Goal: Task Accomplishment & Management: Manage account settings

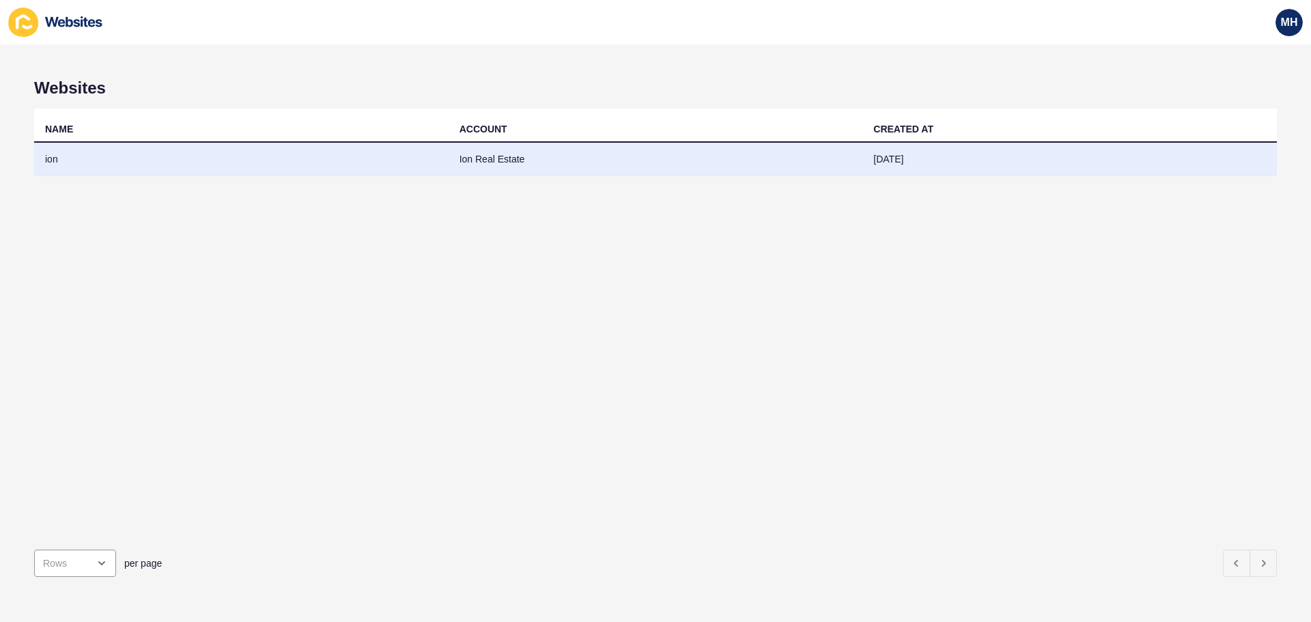
drag, startPoint x: 167, startPoint y: 349, endPoint x: 72, endPoint y: 167, distance: 205.0
click at [167, 349] on div "NAME ACCOUNT CREATED AT ion Ion Real Estate [DATE]" at bounding box center [655, 324] width 1243 height 430
click at [81, 158] on td "ion" at bounding box center [241, 159] width 415 height 33
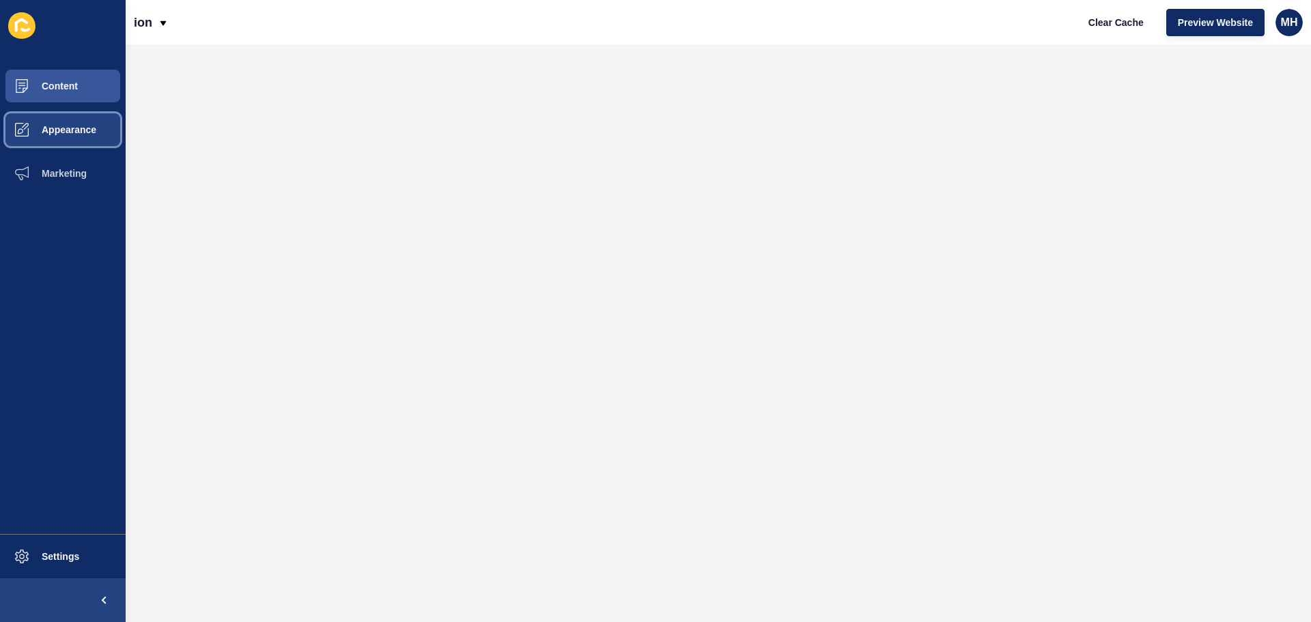
click at [69, 120] on button "Appearance" at bounding box center [63, 130] width 126 height 44
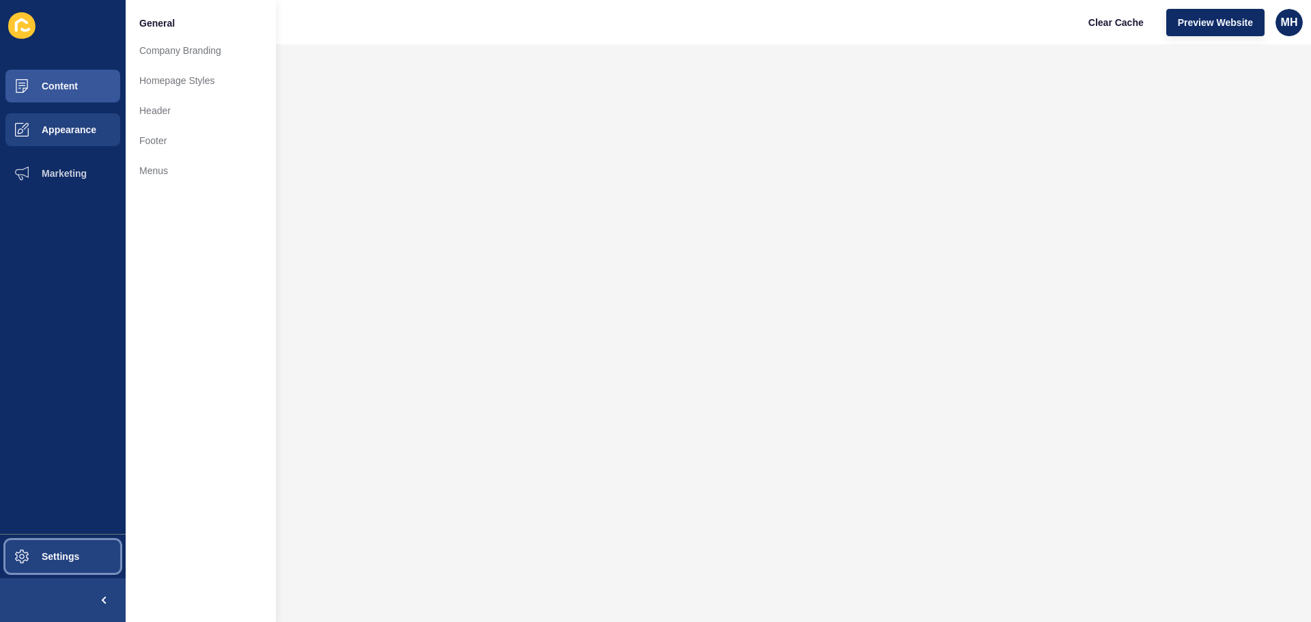
click at [62, 562] on button "Settings" at bounding box center [63, 557] width 126 height 44
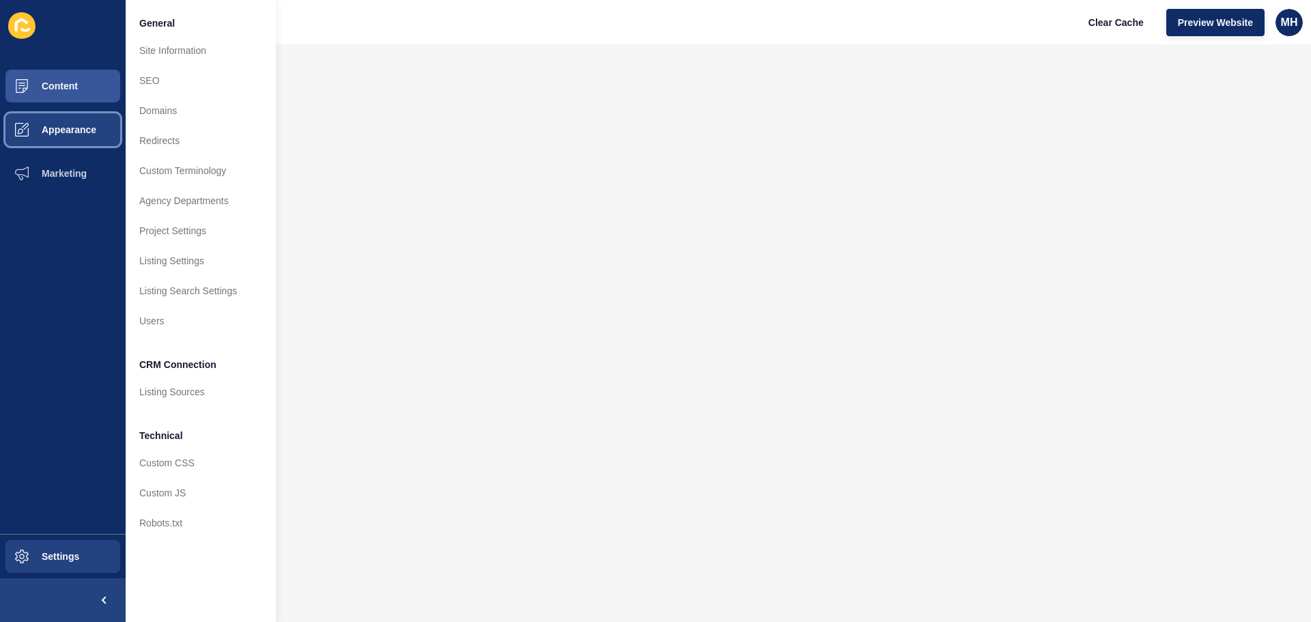
click at [74, 132] on span "Appearance" at bounding box center [47, 129] width 98 height 11
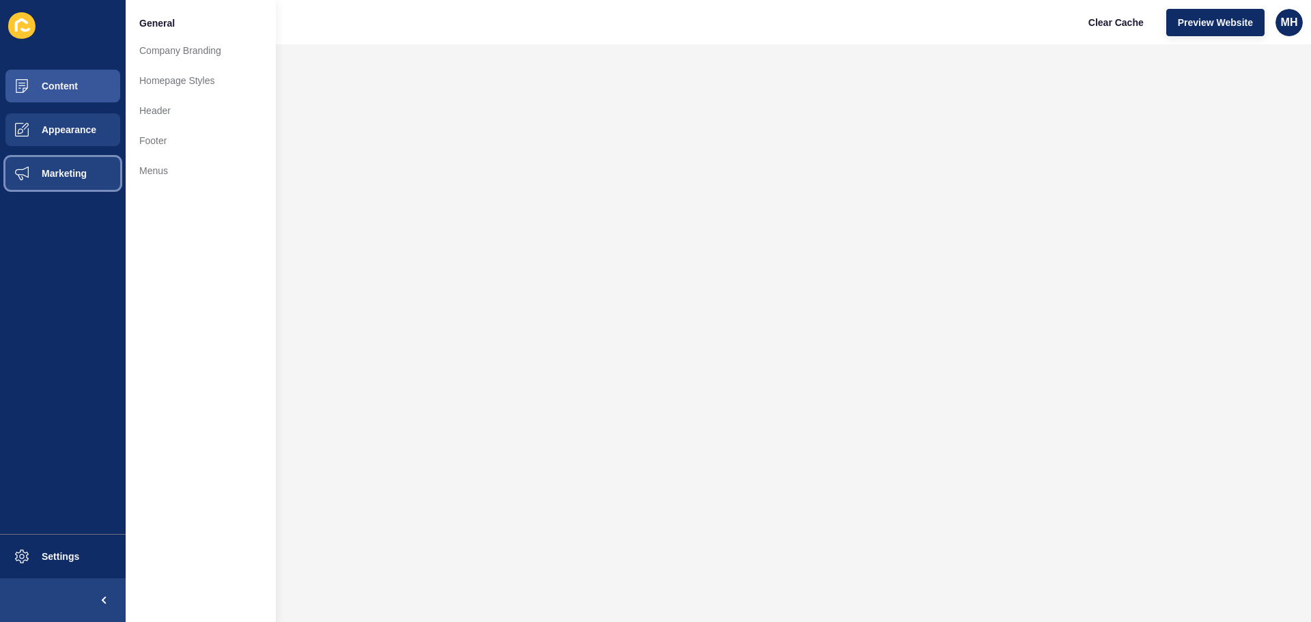
click at [80, 176] on span "Marketing" at bounding box center [42, 173] width 89 height 11
click at [70, 130] on span "Appearance" at bounding box center [47, 129] width 98 height 11
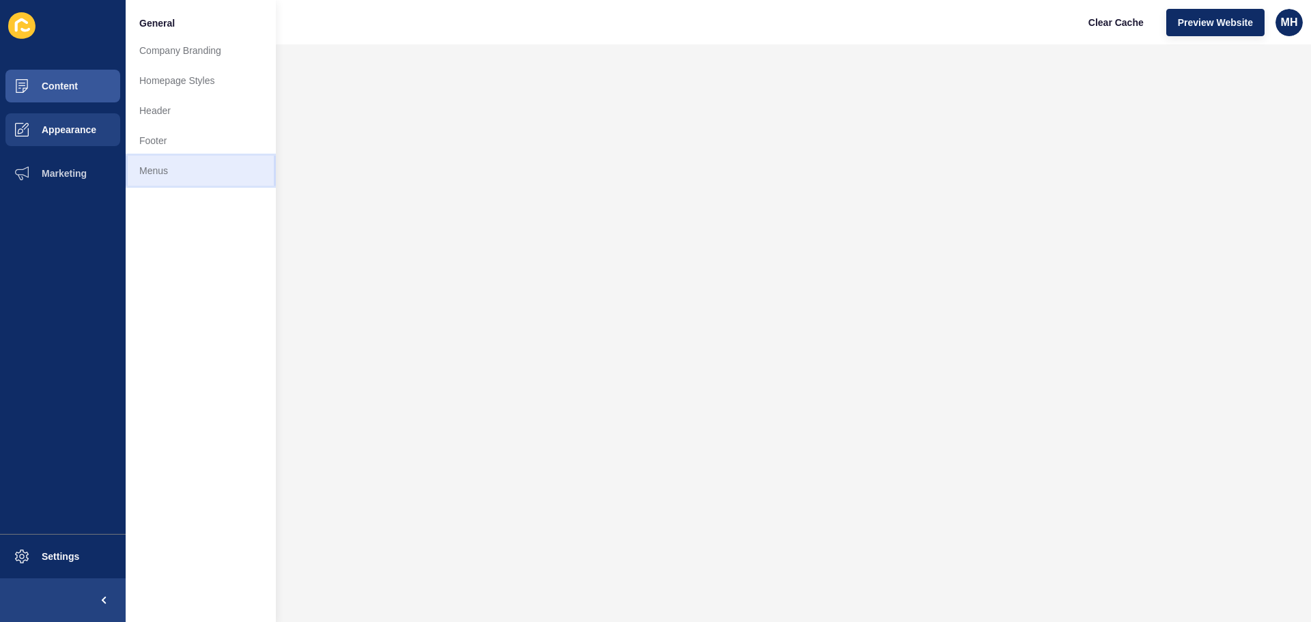
click at [184, 175] on link "Menus" at bounding box center [201, 171] width 150 height 30
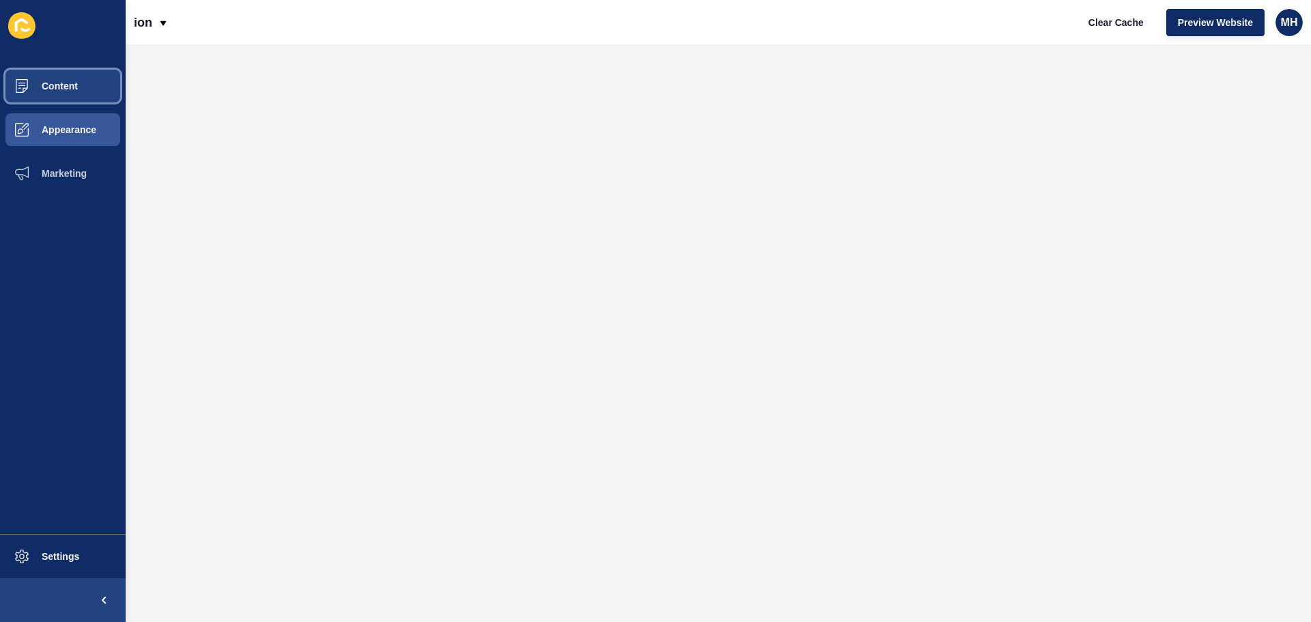
click at [50, 84] on span "Content" at bounding box center [38, 86] width 80 height 11
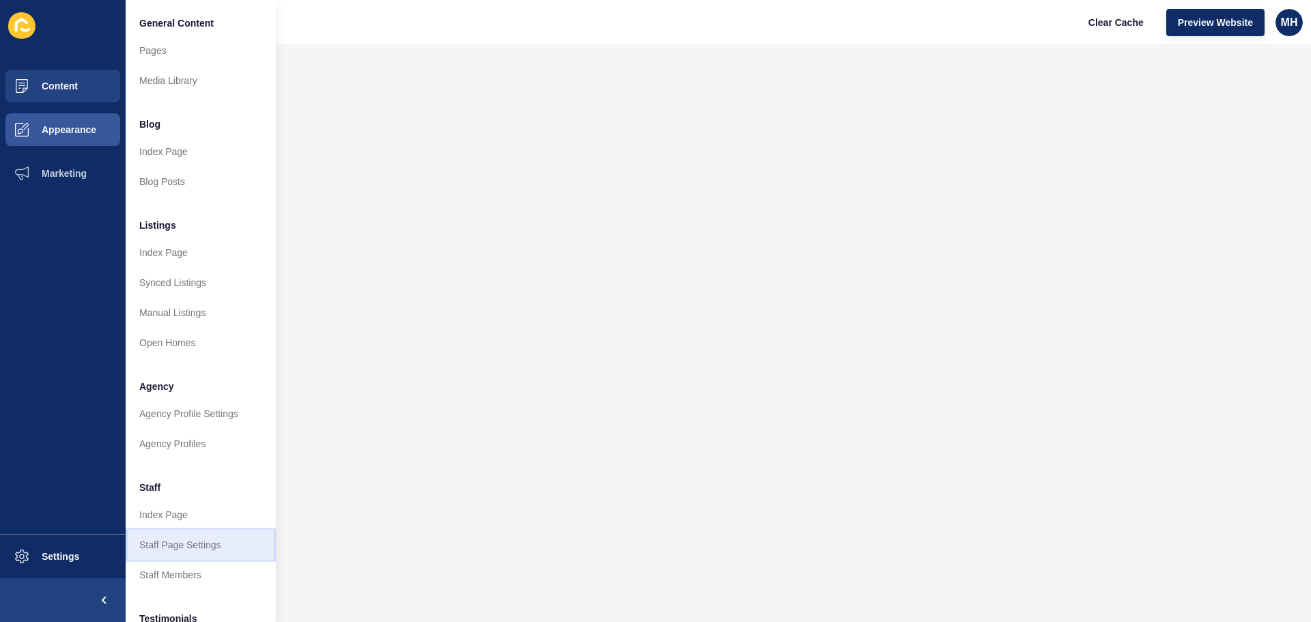
click at [192, 544] on link "Staff Page Settings" at bounding box center [201, 545] width 150 height 30
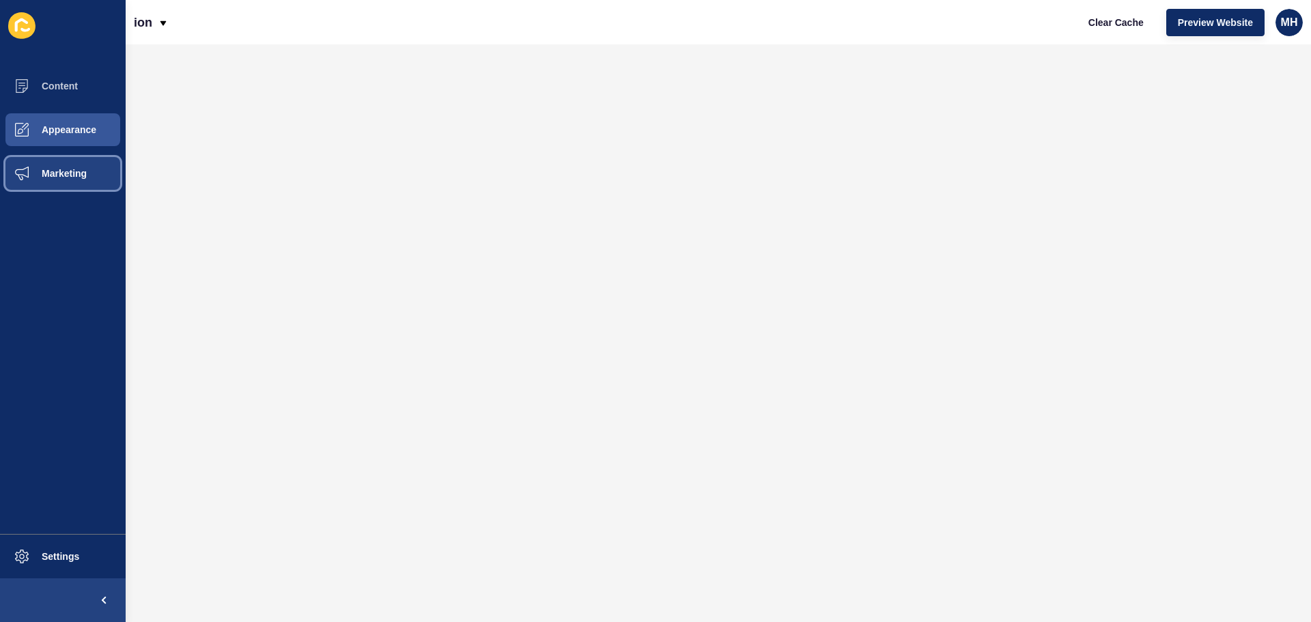
click at [64, 188] on button "Marketing" at bounding box center [63, 174] width 126 height 44
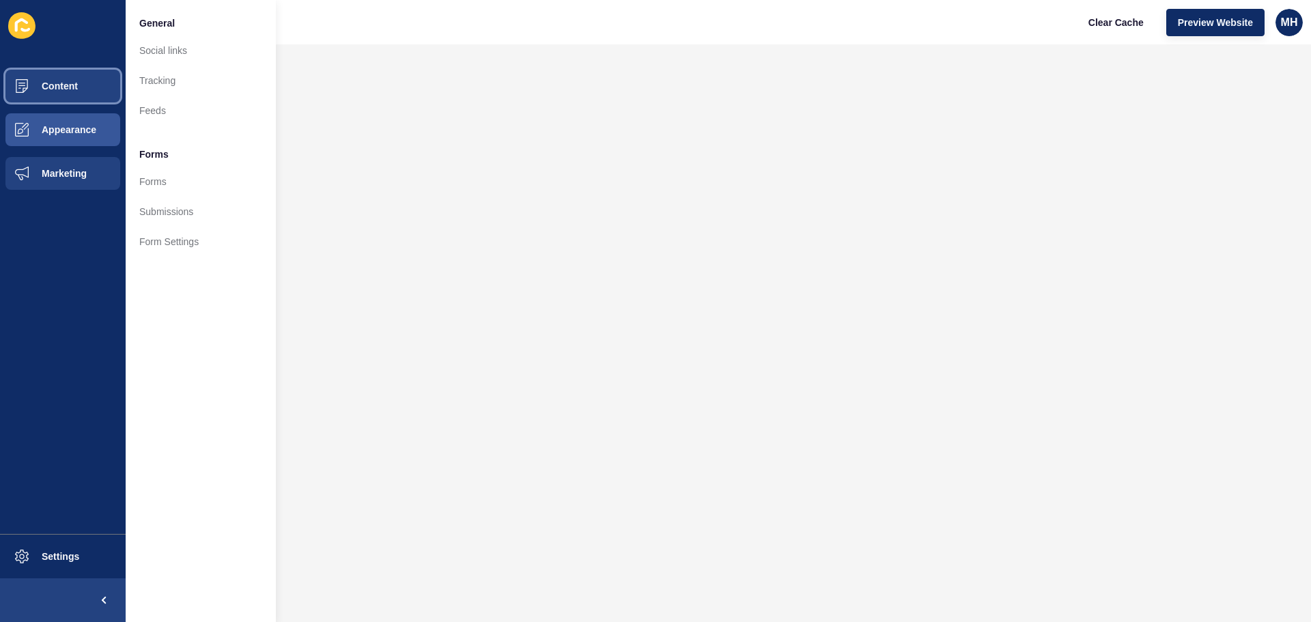
click at [55, 79] on button "Content" at bounding box center [63, 86] width 126 height 44
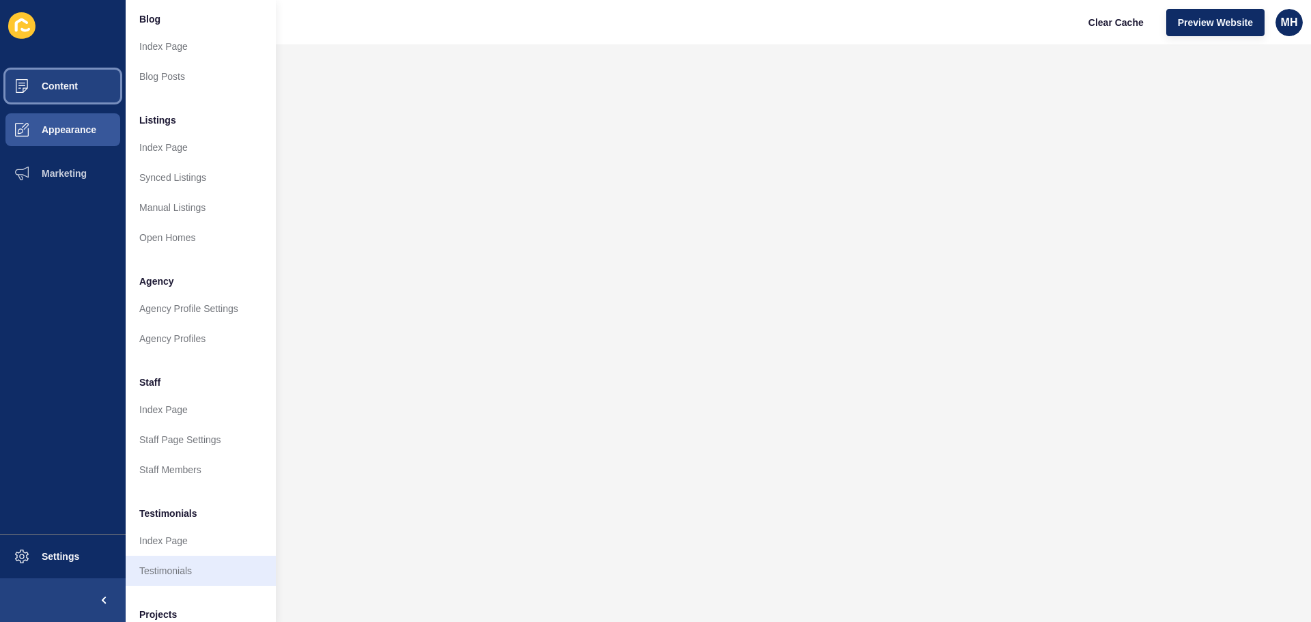
scroll to position [188, 0]
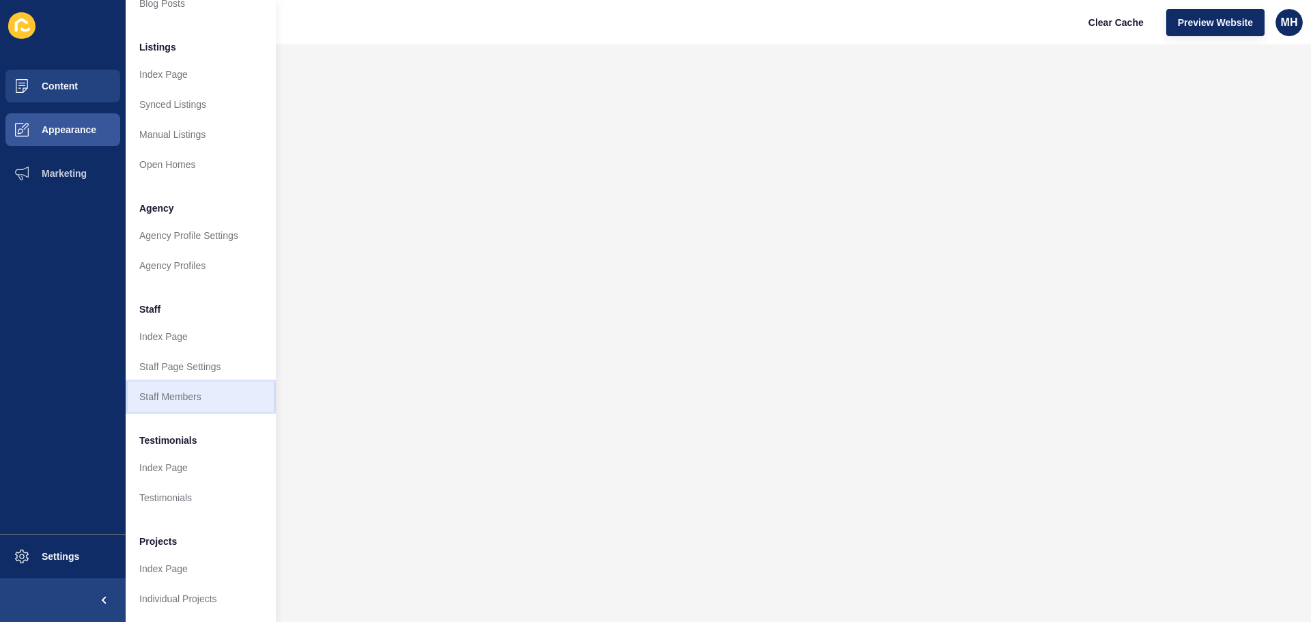
click at [176, 389] on link "Staff Members" at bounding box center [201, 397] width 150 height 30
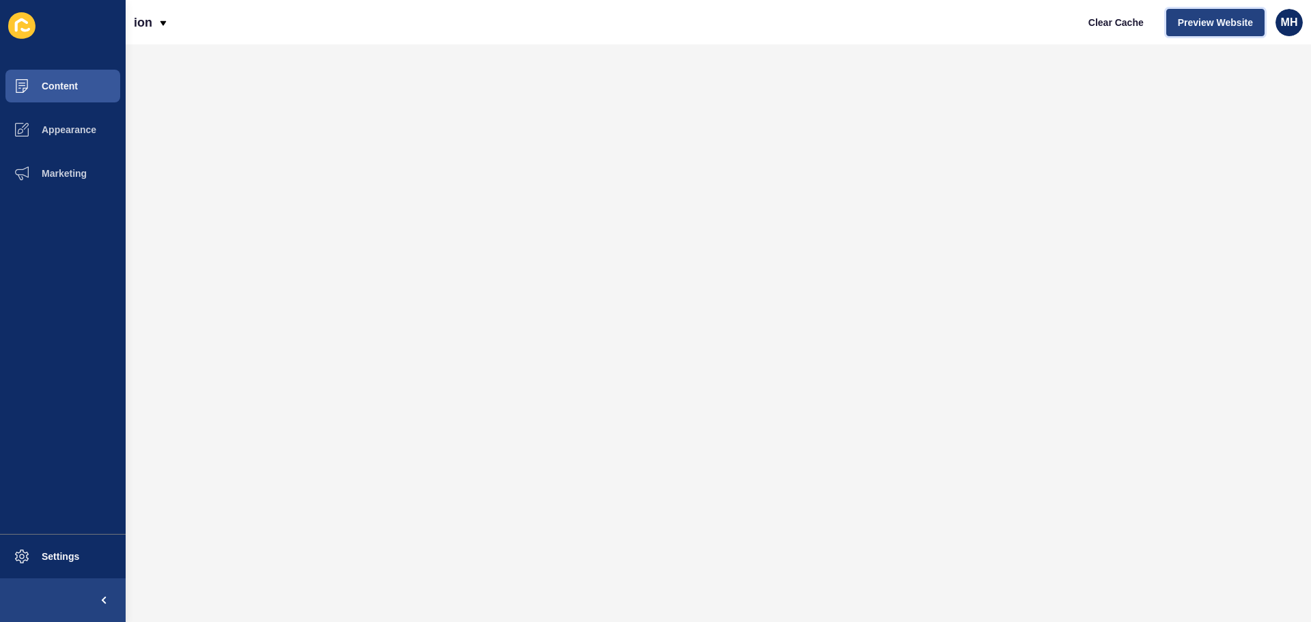
click at [1226, 22] on span "Preview Website" at bounding box center [1215, 23] width 75 height 14
click at [38, 75] on span at bounding box center [22, 86] width 44 height 44
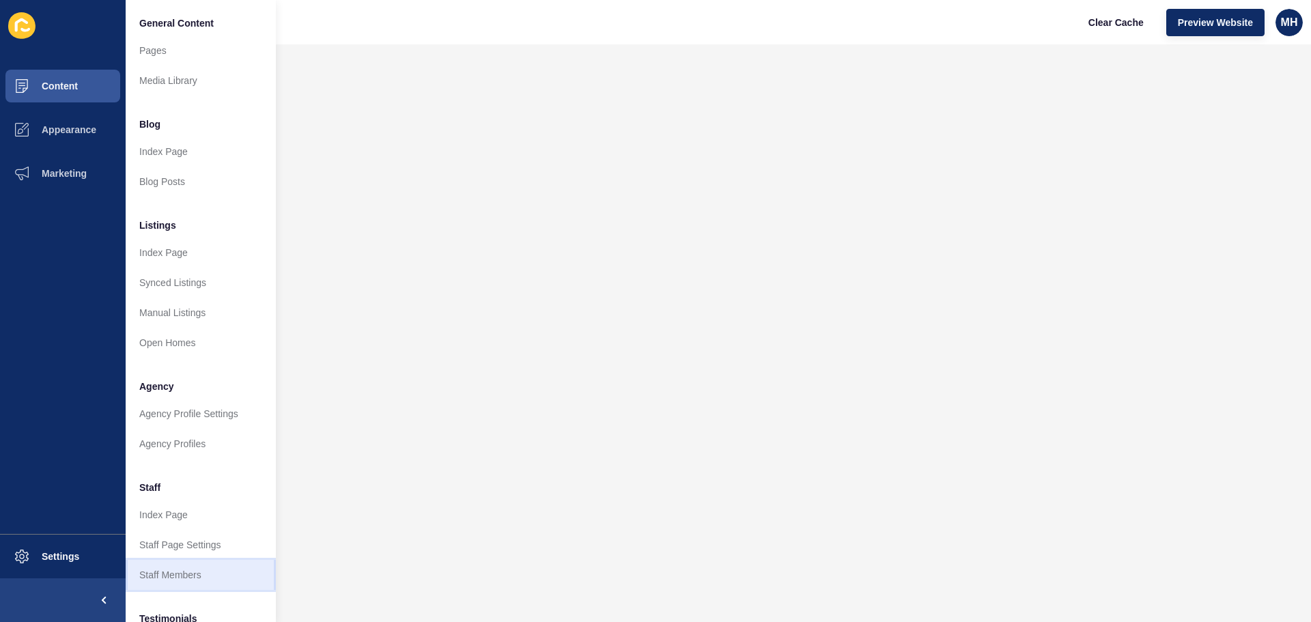
click at [180, 577] on link "Staff Members" at bounding box center [201, 575] width 150 height 30
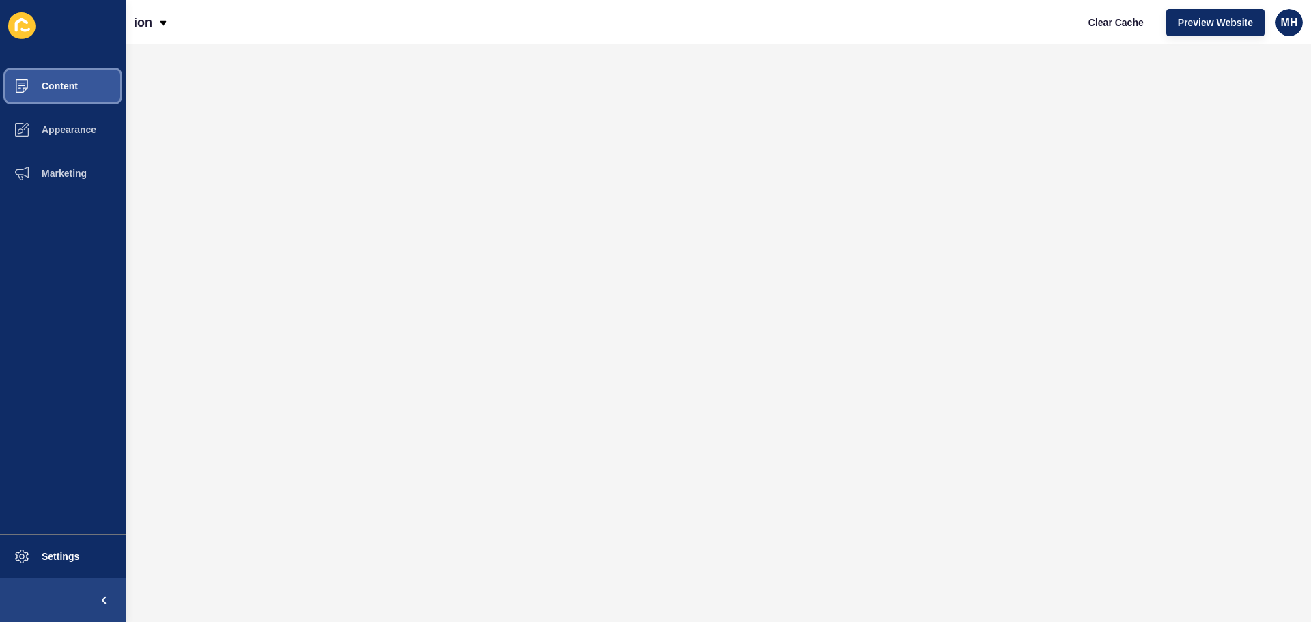
click at [82, 72] on button "Content" at bounding box center [63, 86] width 126 height 44
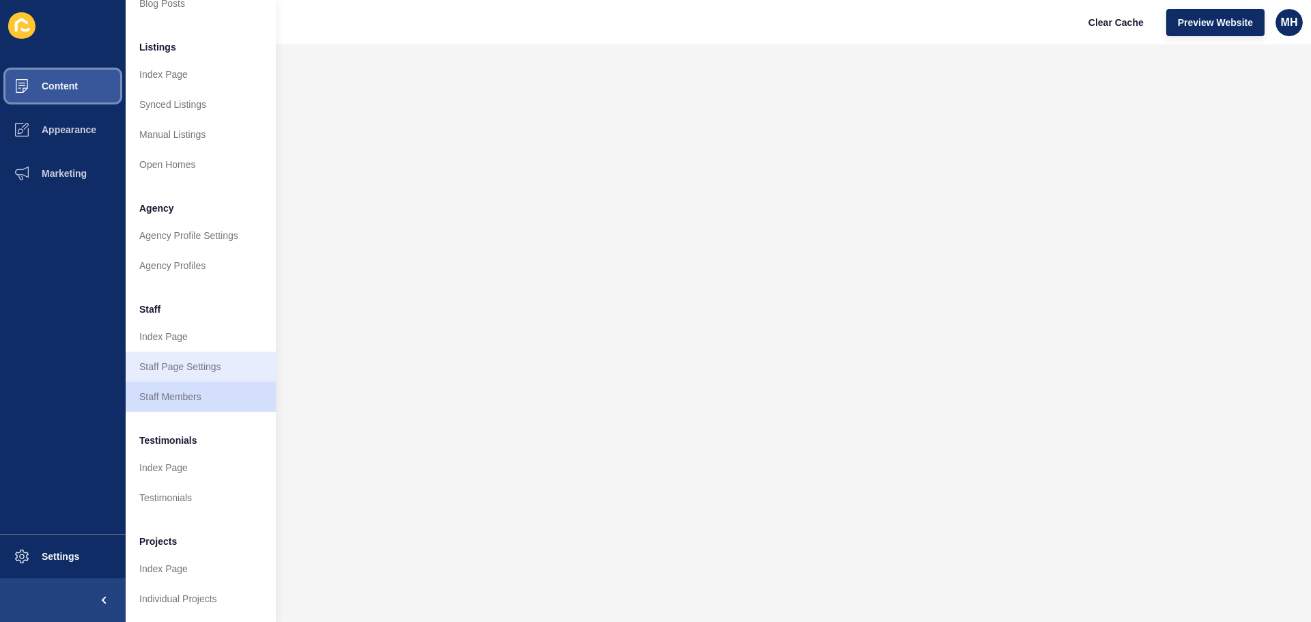
scroll to position [188, 0]
drag, startPoint x: 187, startPoint y: 391, endPoint x: 166, endPoint y: 404, distance: 24.8
click at [187, 391] on link "Staff Members" at bounding box center [201, 397] width 150 height 30
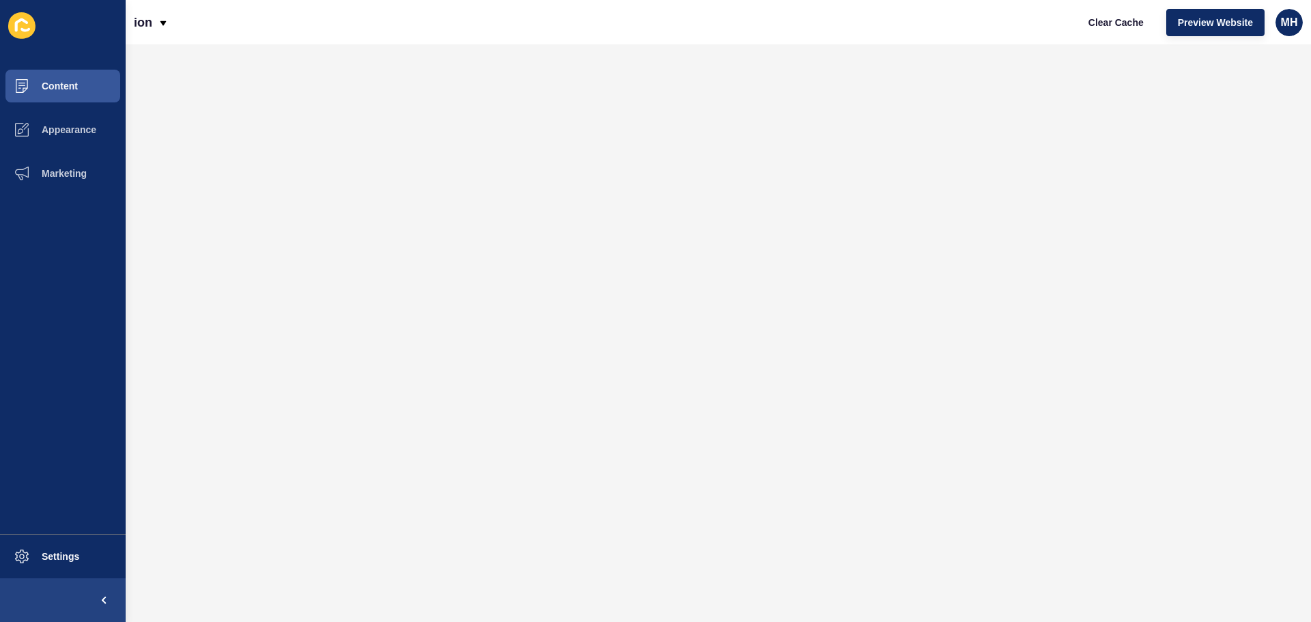
scroll to position [0, 0]
click at [95, 75] on button "Content" at bounding box center [63, 86] width 126 height 44
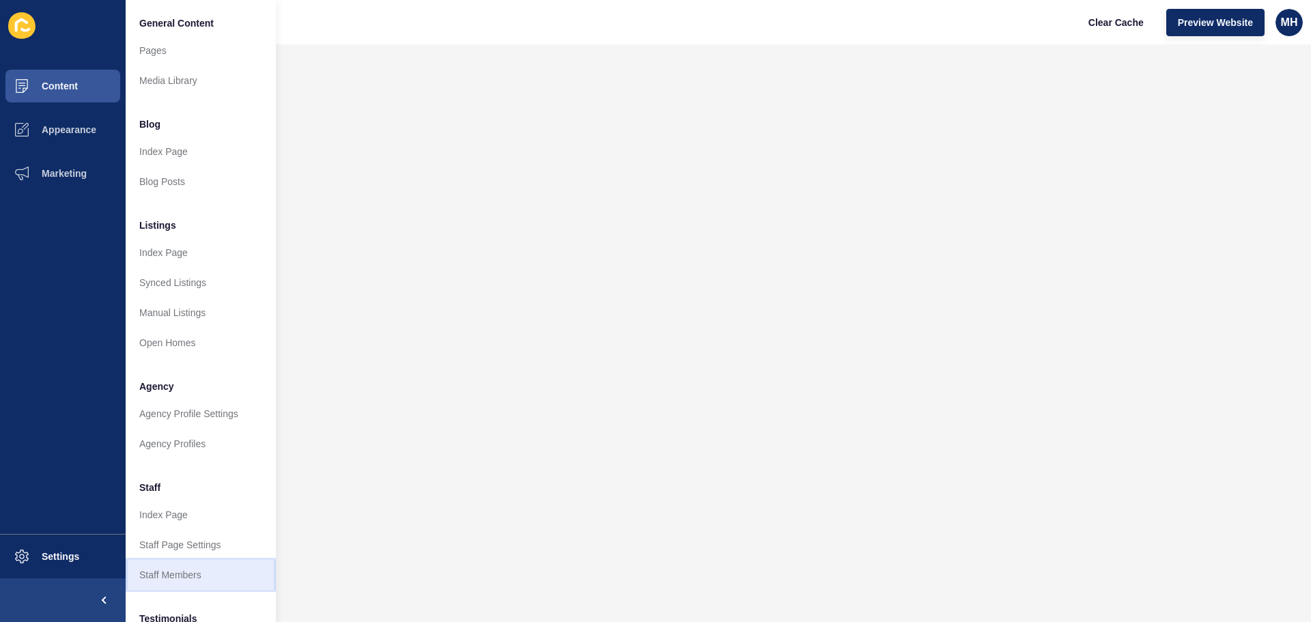
click at [173, 578] on link "Staff Members" at bounding box center [201, 575] width 150 height 30
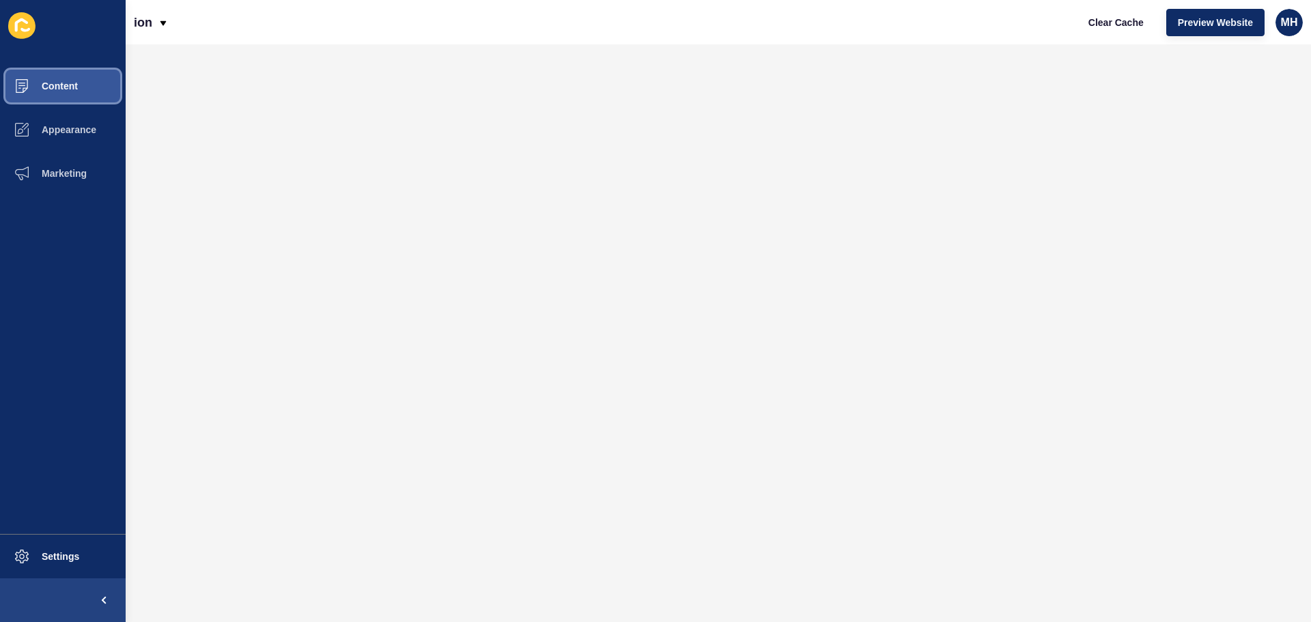
click at [47, 83] on span "Content" at bounding box center [38, 86] width 80 height 11
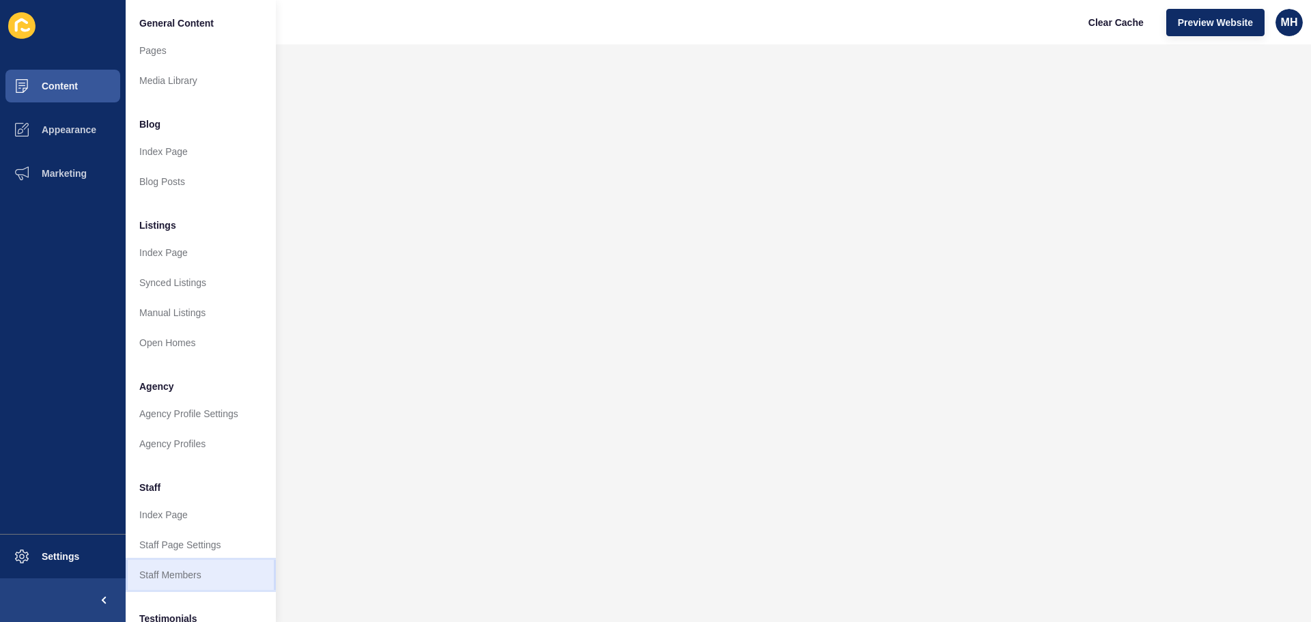
click at [169, 578] on link "Staff Members" at bounding box center [201, 575] width 150 height 30
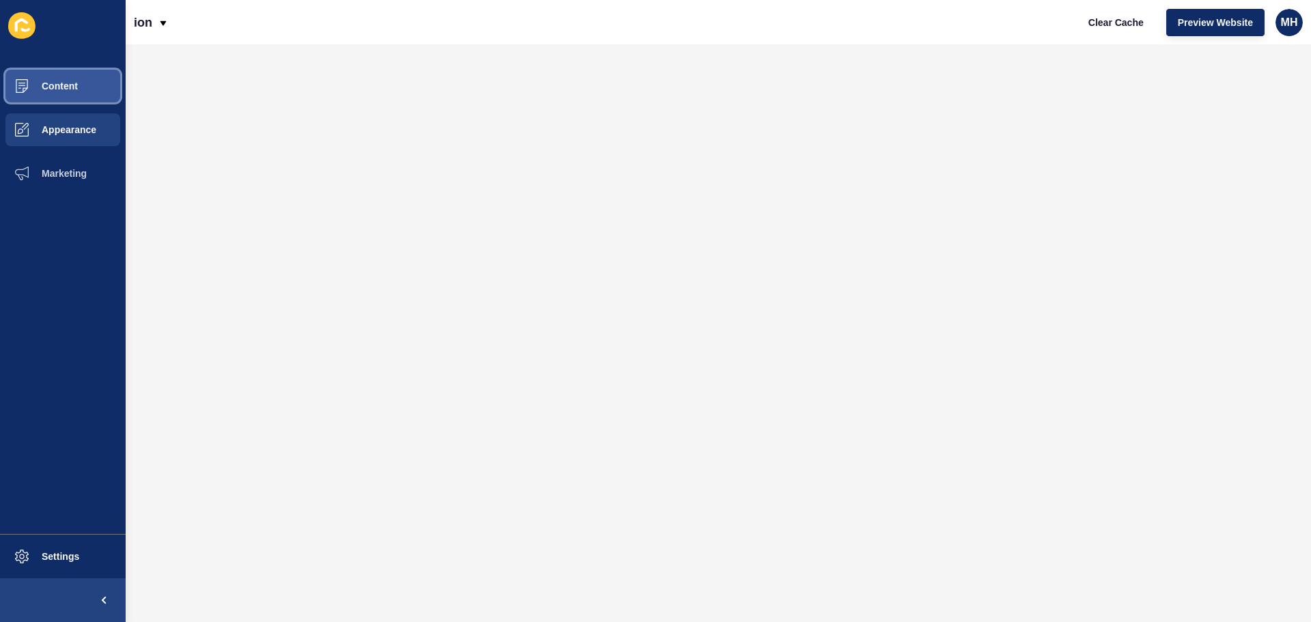
drag, startPoint x: 63, startPoint y: 89, endPoint x: 123, endPoint y: 122, distance: 68.8
click at [63, 89] on span "Content" at bounding box center [38, 86] width 80 height 11
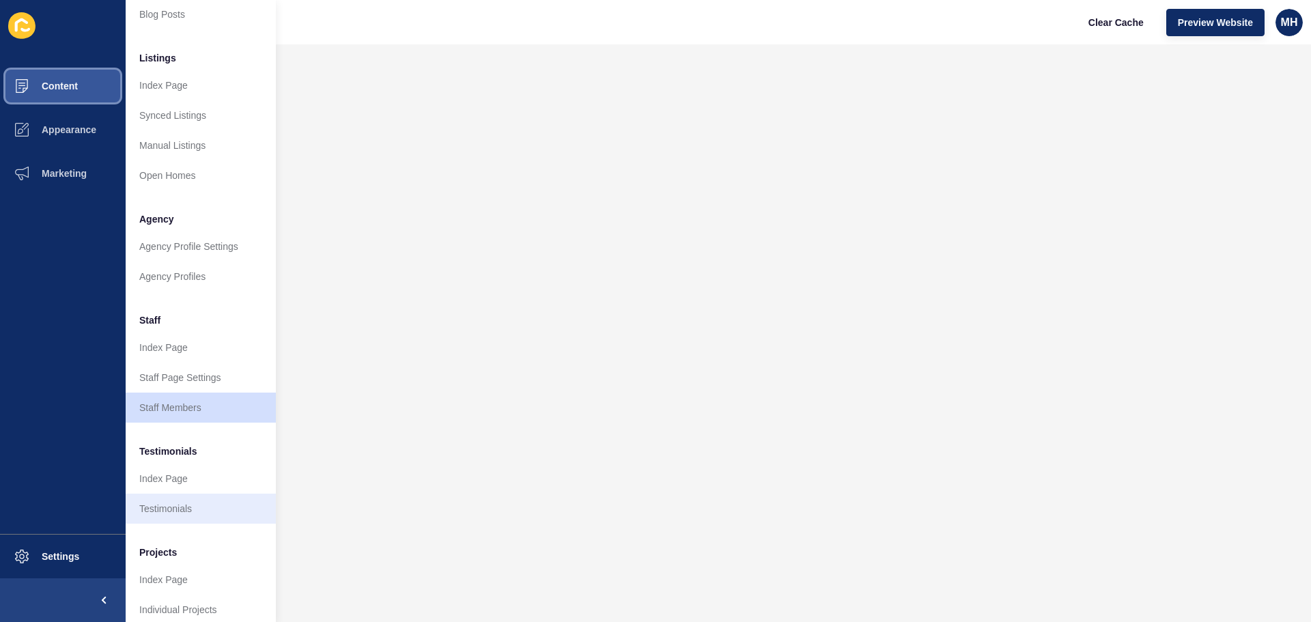
scroll to position [188, 0]
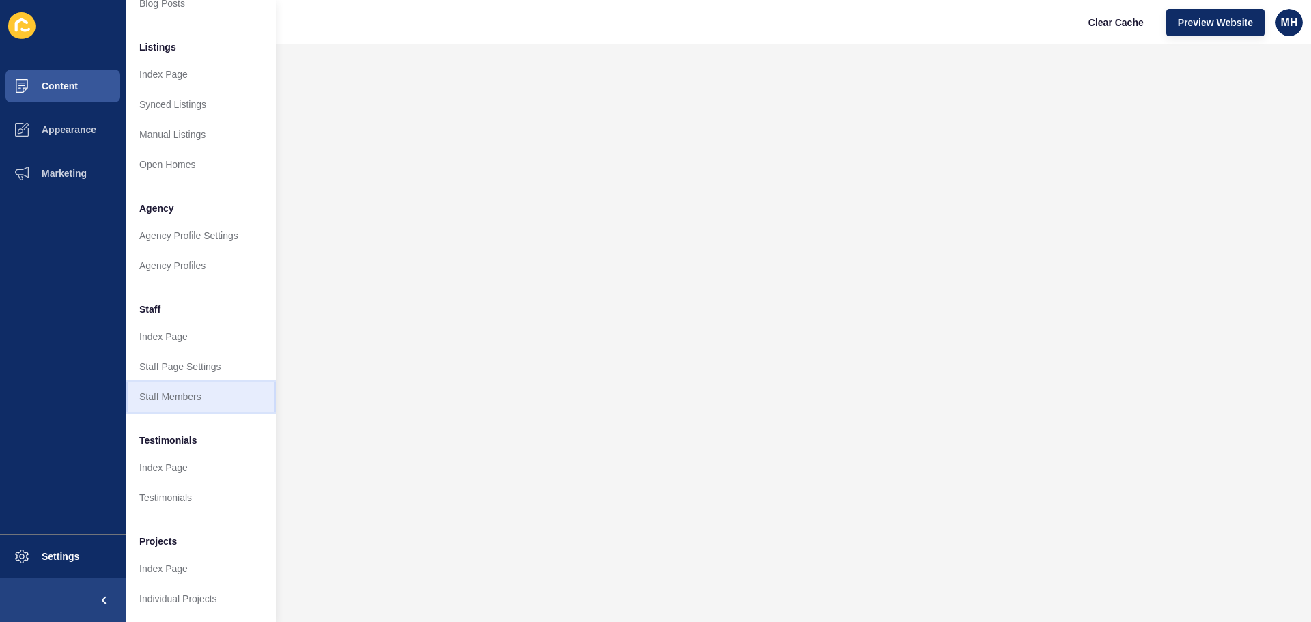
click at [192, 394] on link "Staff Members" at bounding box center [201, 397] width 150 height 30
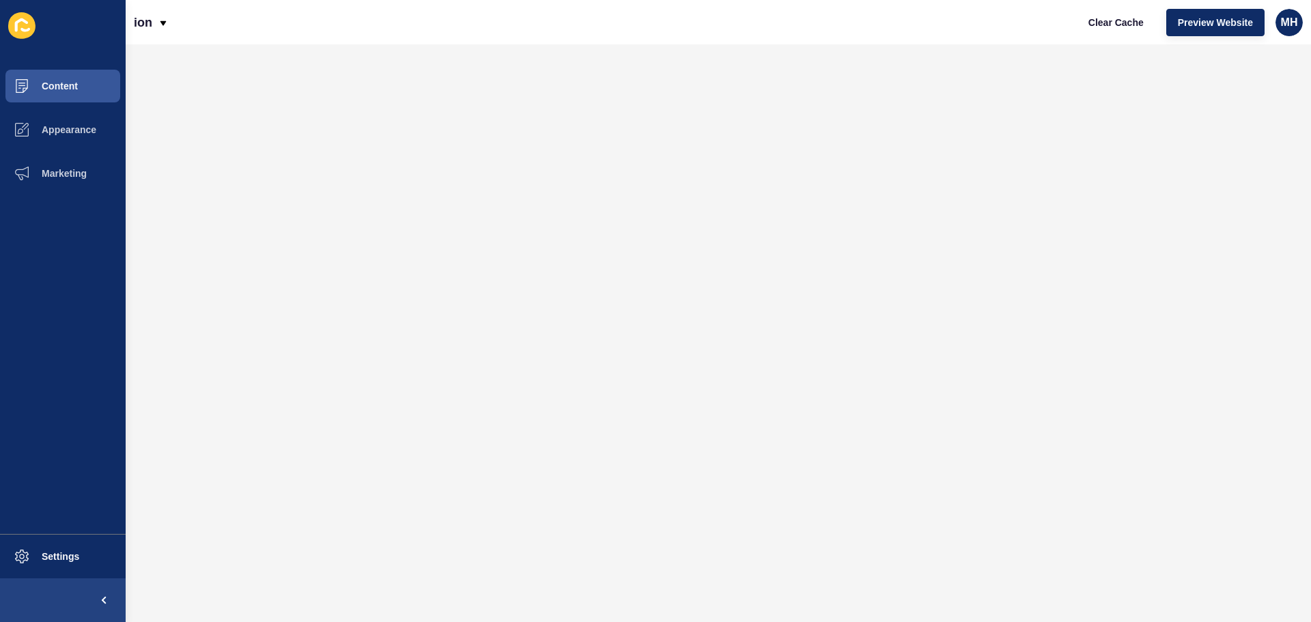
drag, startPoint x: 746, startPoint y: 42, endPoint x: 702, endPoint y: 43, distance: 43.7
click at [739, 42] on div "ion Clear Cache Preview Website MH" at bounding box center [719, 22] width 1186 height 44
click at [83, 83] on button "Content" at bounding box center [63, 86] width 126 height 44
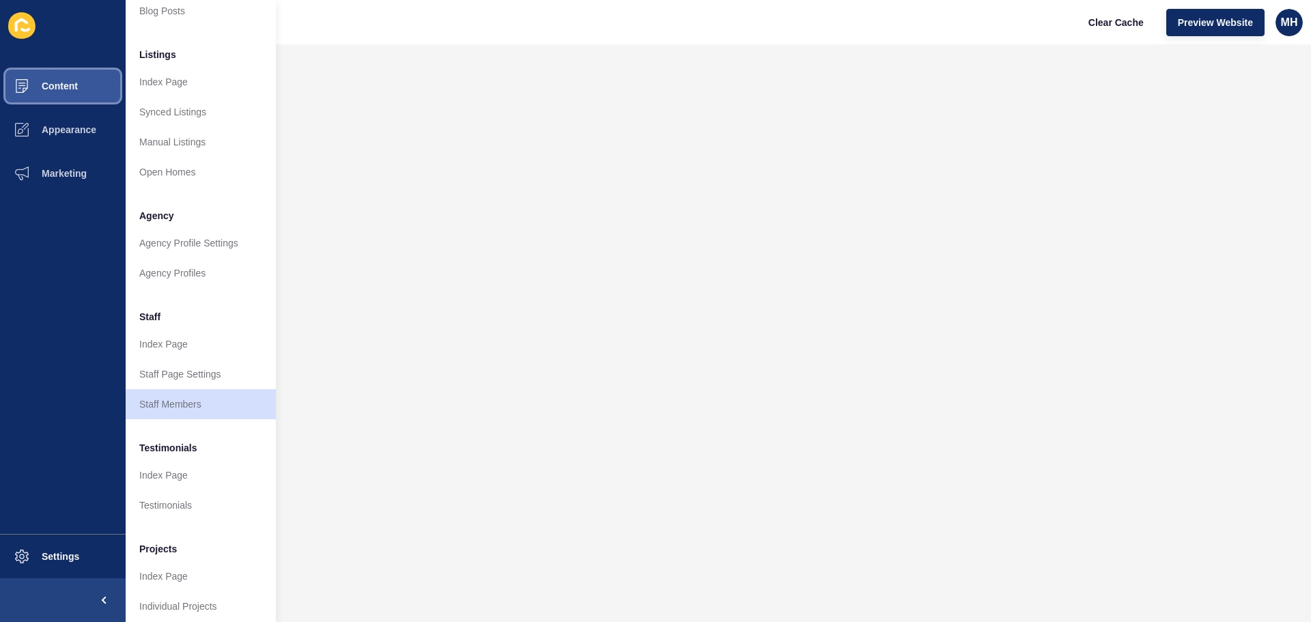
scroll to position [188, 0]
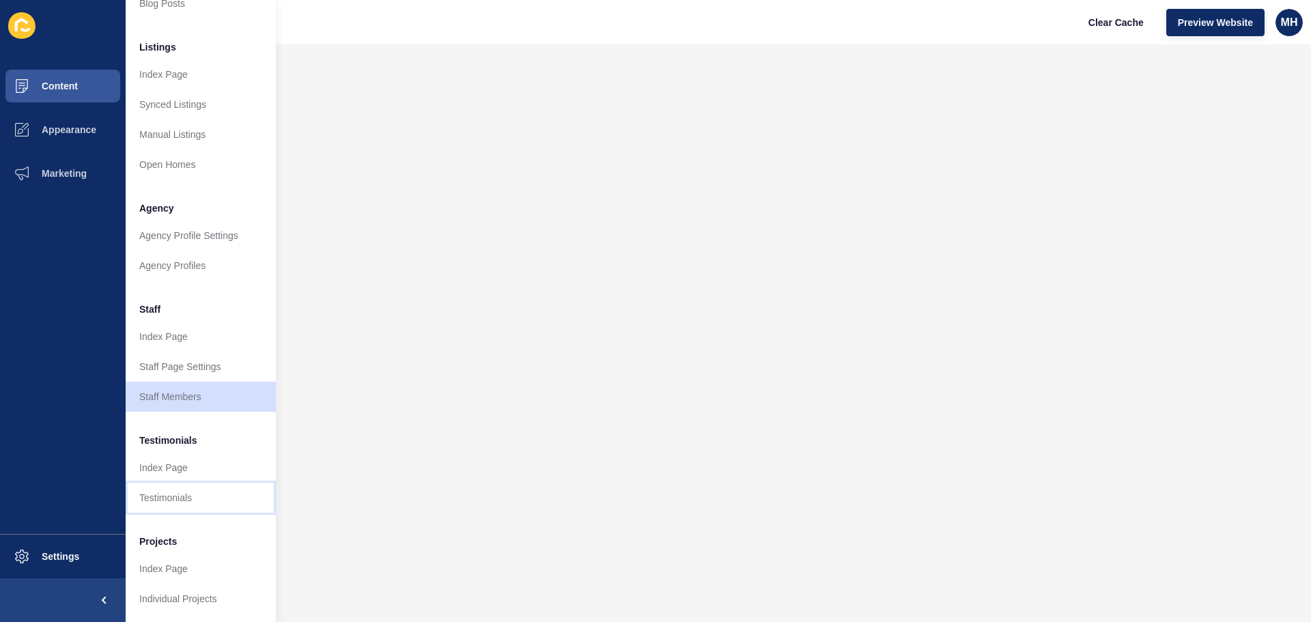
drag, startPoint x: 165, startPoint y: 478, endPoint x: 171, endPoint y: 499, distance: 22.2
click at [165, 483] on link "Testimonials" at bounding box center [201, 498] width 150 height 30
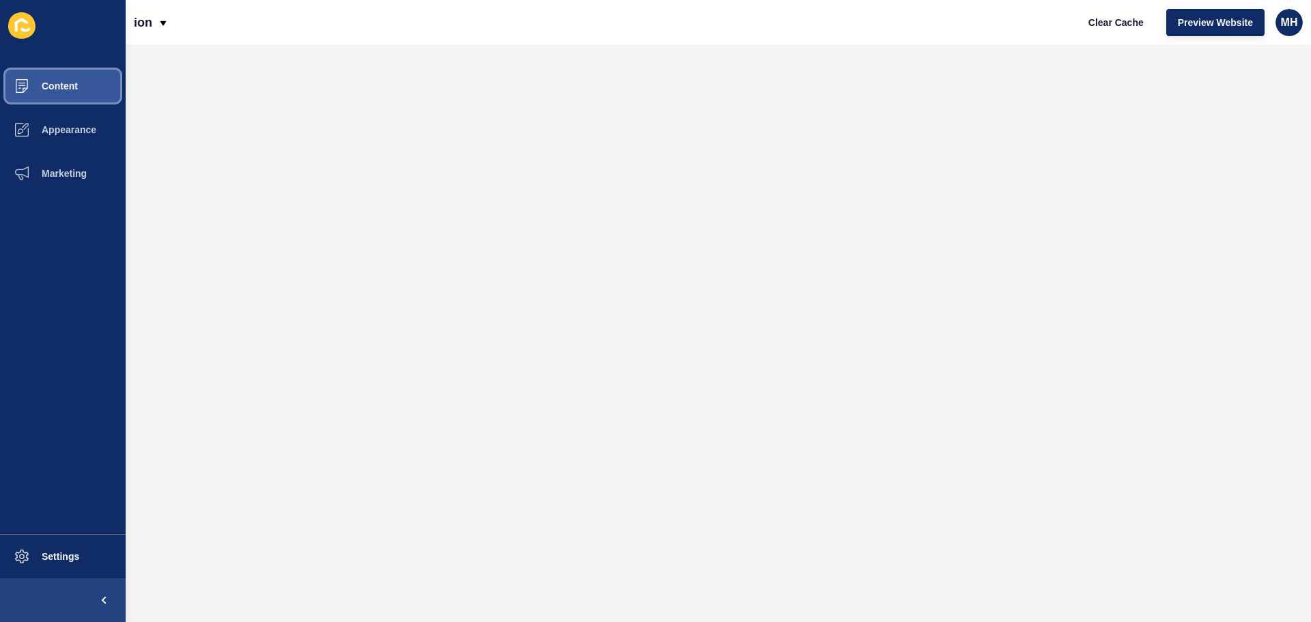
click at [75, 81] on span "Content" at bounding box center [38, 86] width 80 height 11
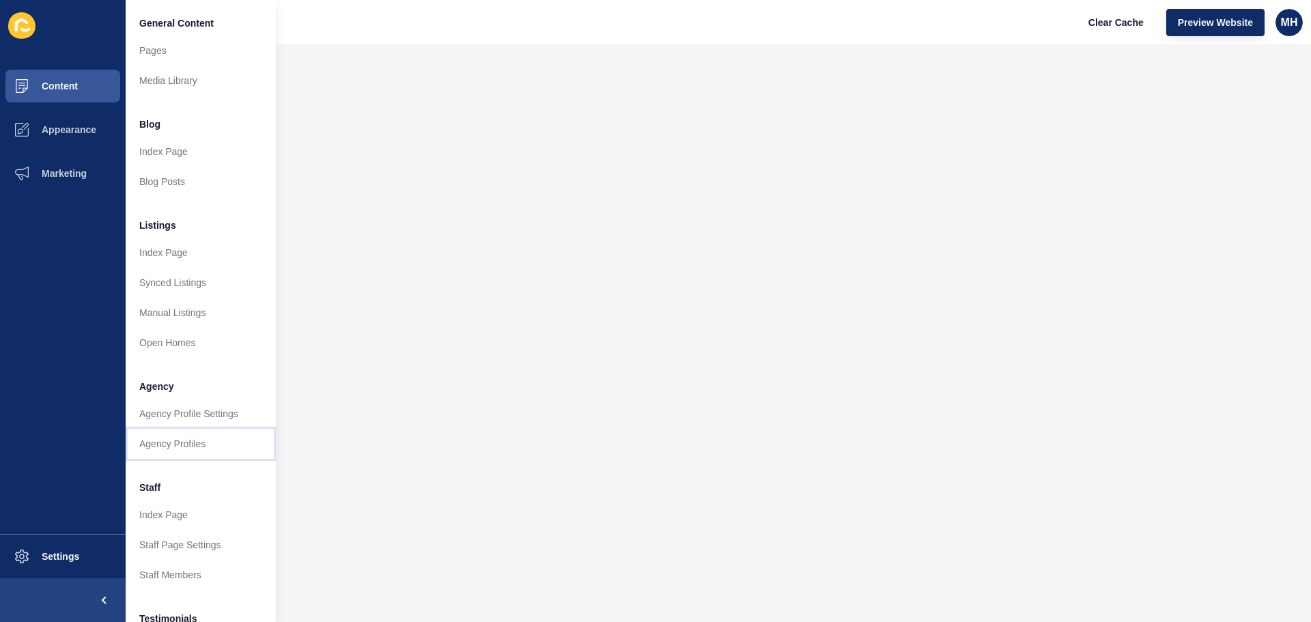
click at [177, 440] on link "Agency Profiles" at bounding box center [201, 444] width 150 height 30
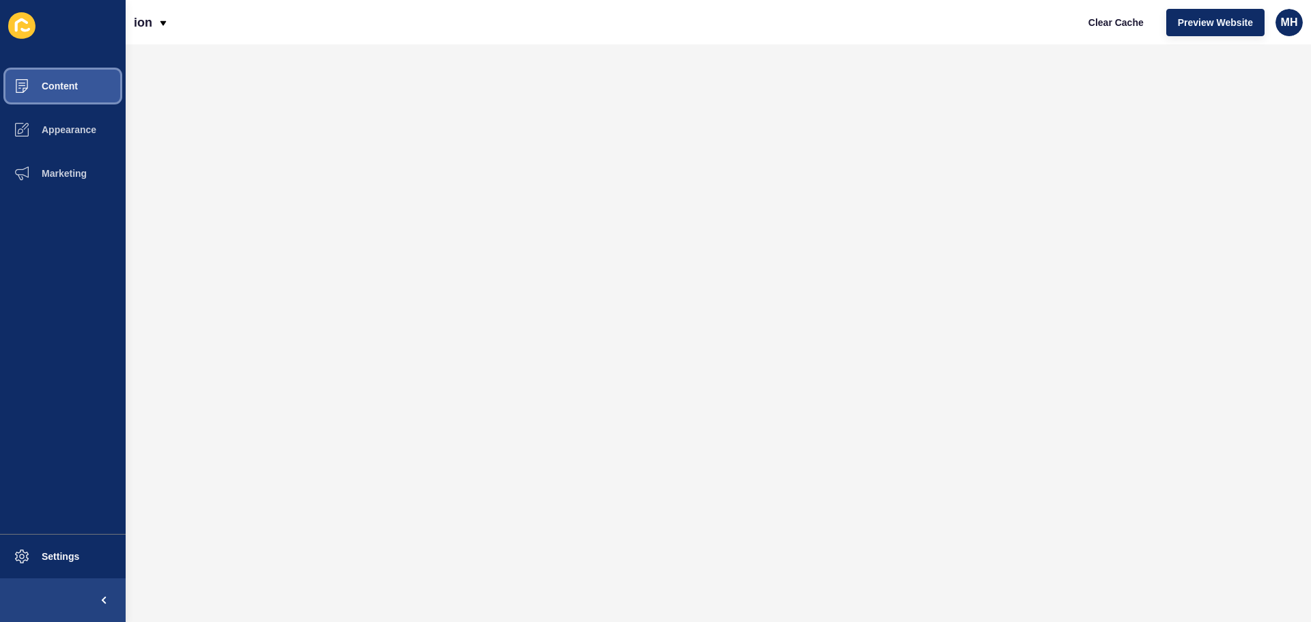
click at [50, 90] on span "Content" at bounding box center [38, 86] width 80 height 11
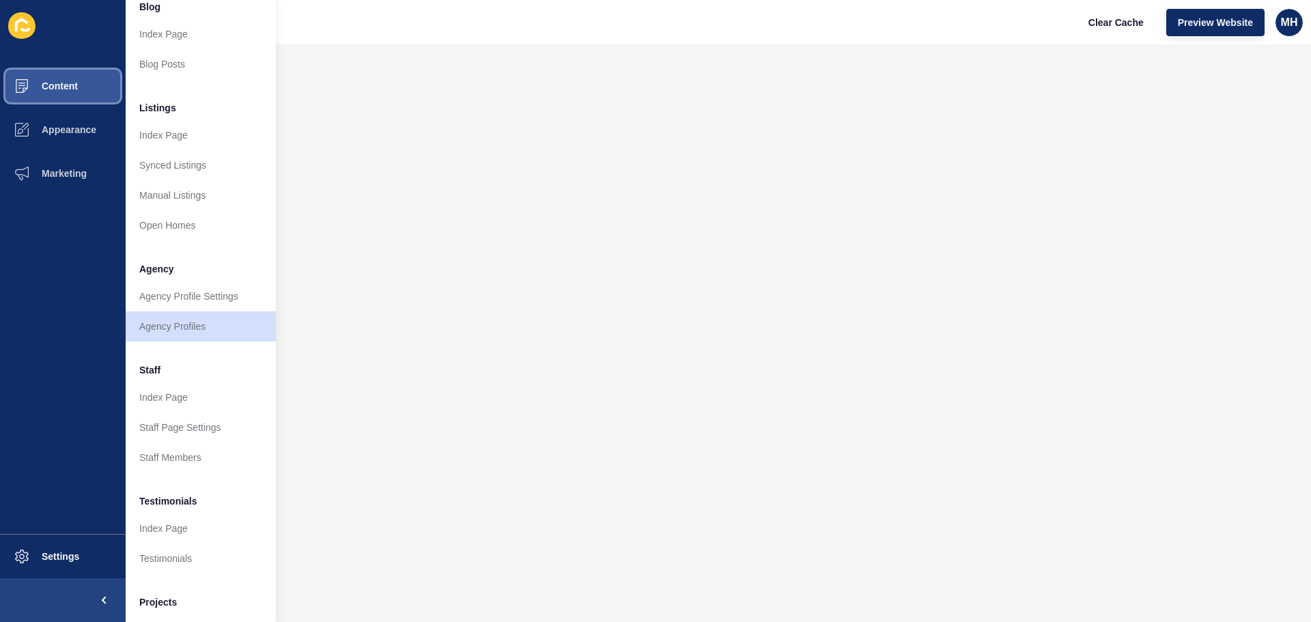
scroll to position [188, 0]
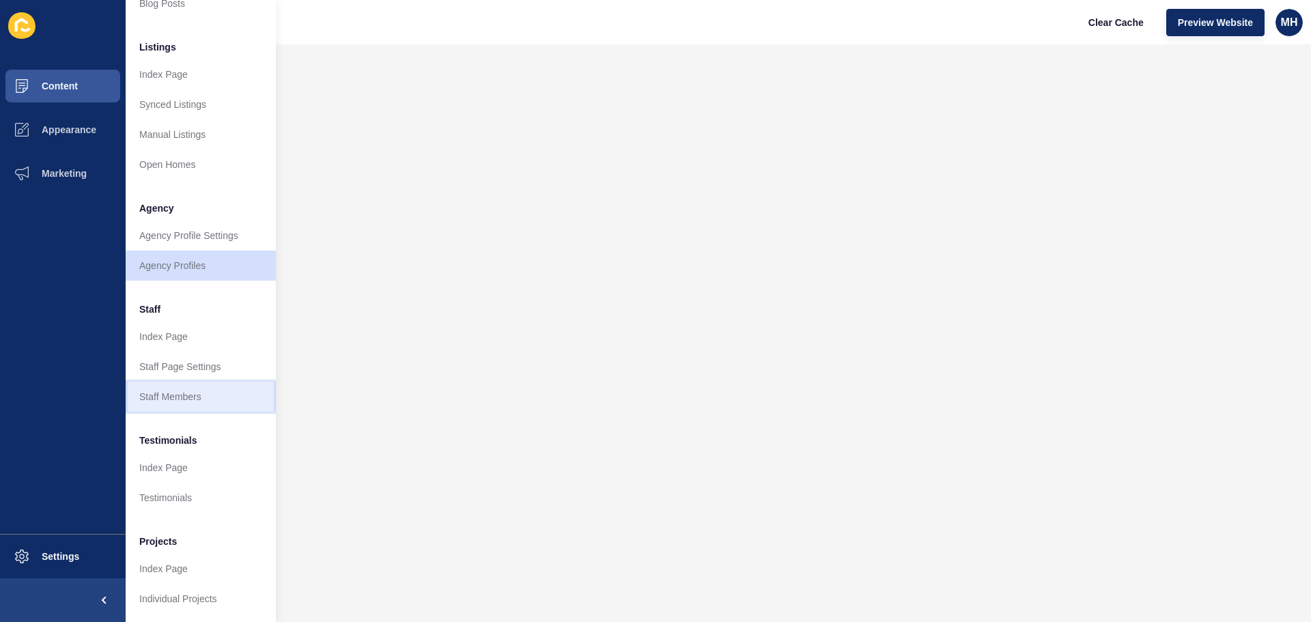
click at [166, 382] on link "Staff Members" at bounding box center [201, 397] width 150 height 30
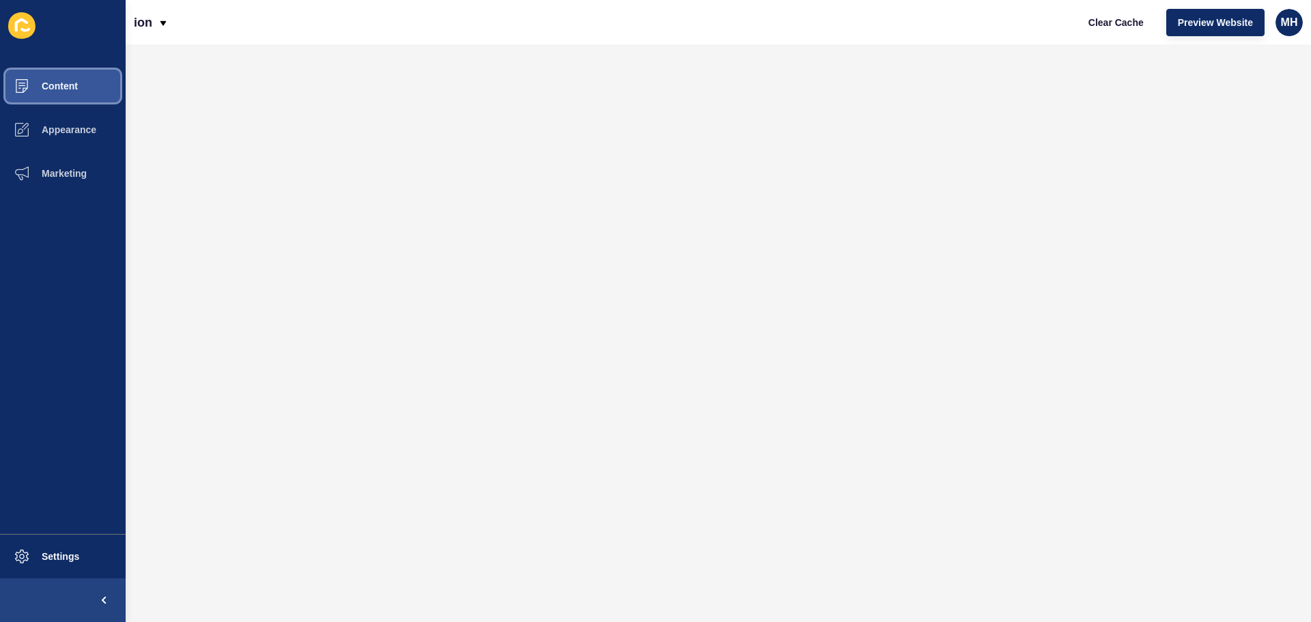
click at [61, 72] on button "Content" at bounding box center [63, 86] width 126 height 44
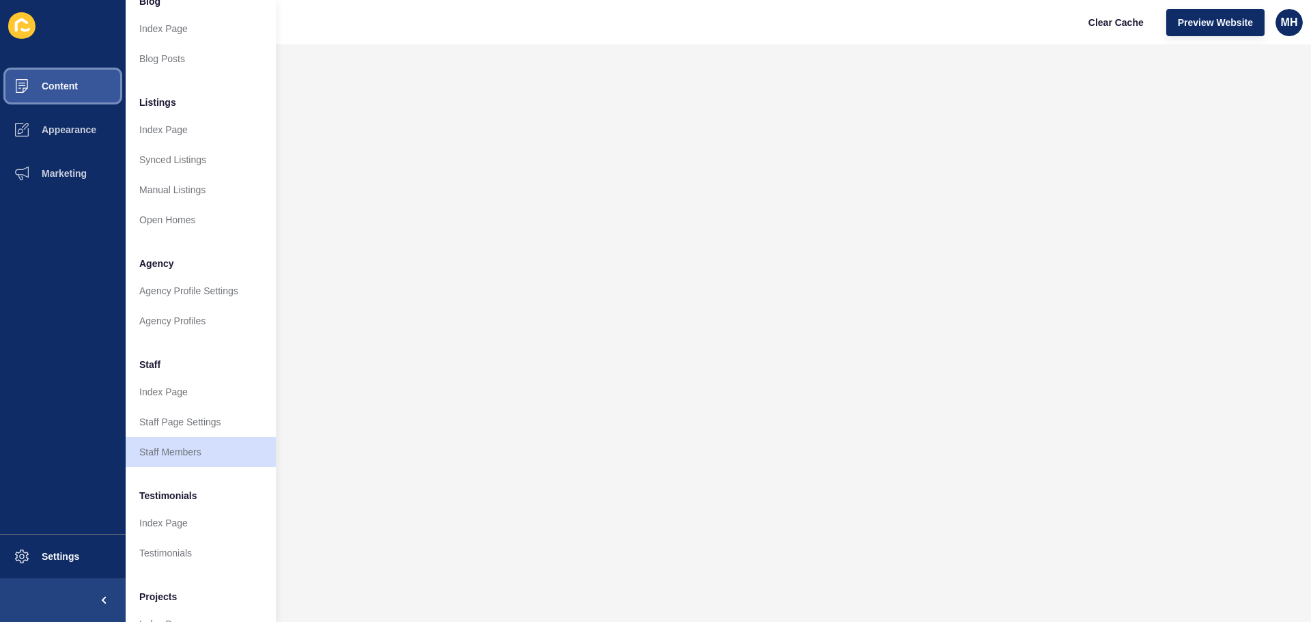
scroll to position [188, 0]
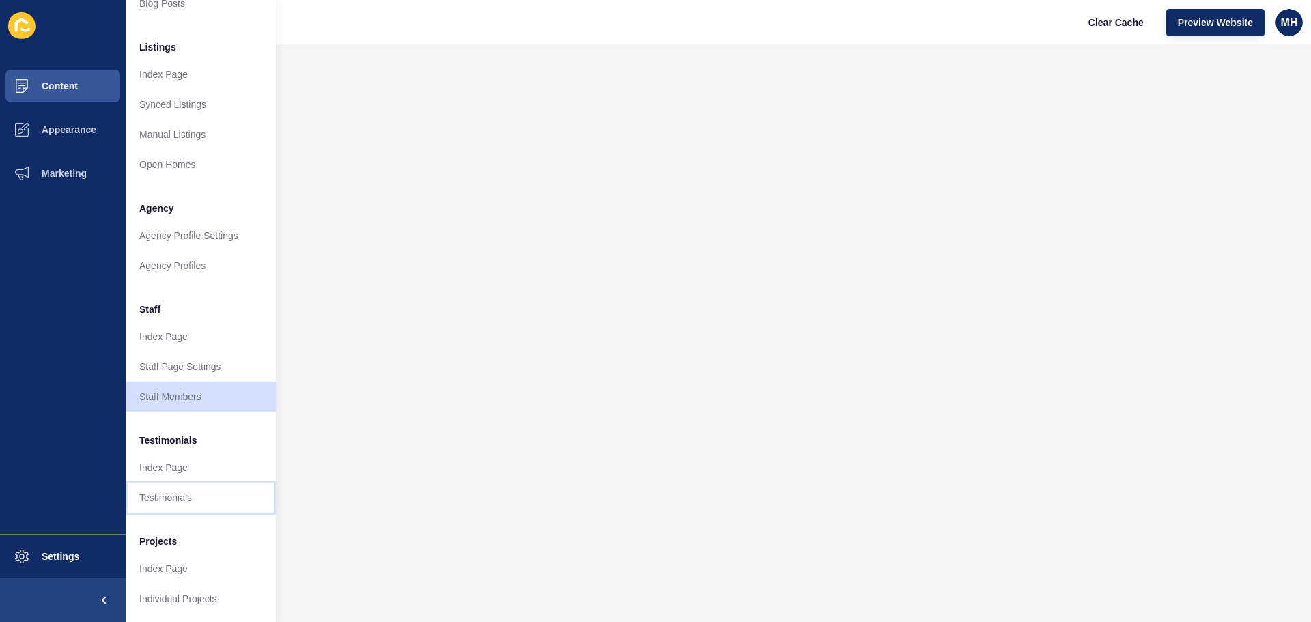
drag, startPoint x: 182, startPoint y: 489, endPoint x: 194, endPoint y: 493, distance: 12.3
click at [182, 489] on link "Testimonials" at bounding box center [201, 498] width 150 height 30
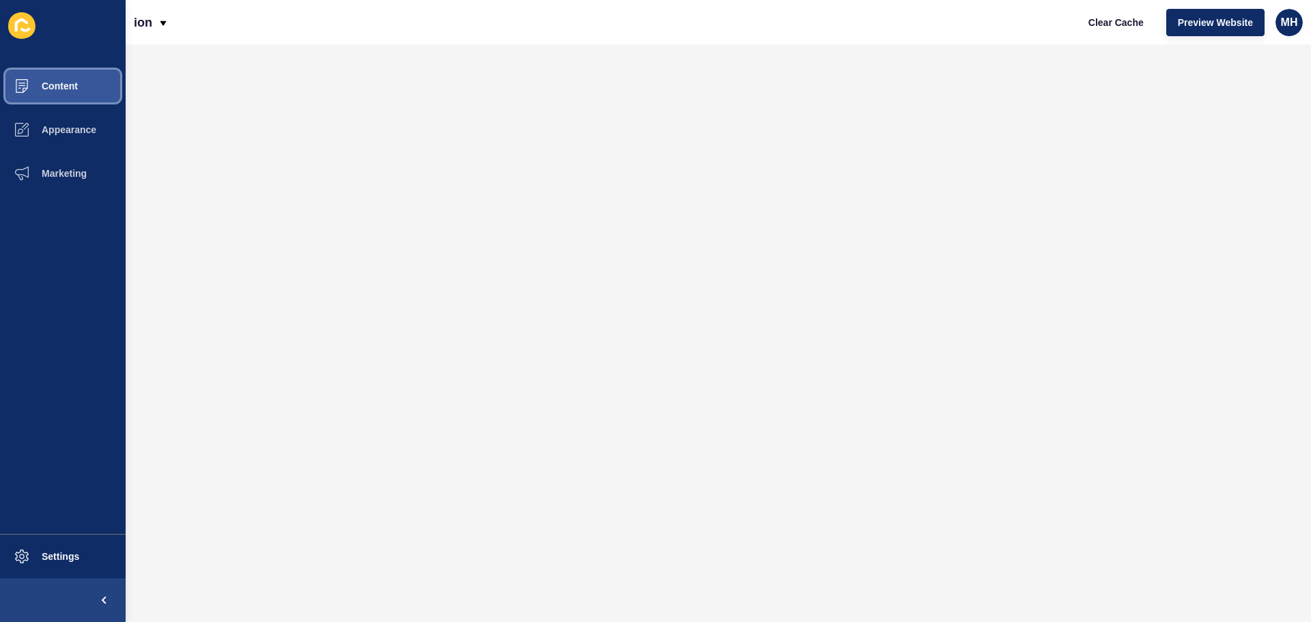
click at [58, 87] on span "Content" at bounding box center [38, 86] width 80 height 11
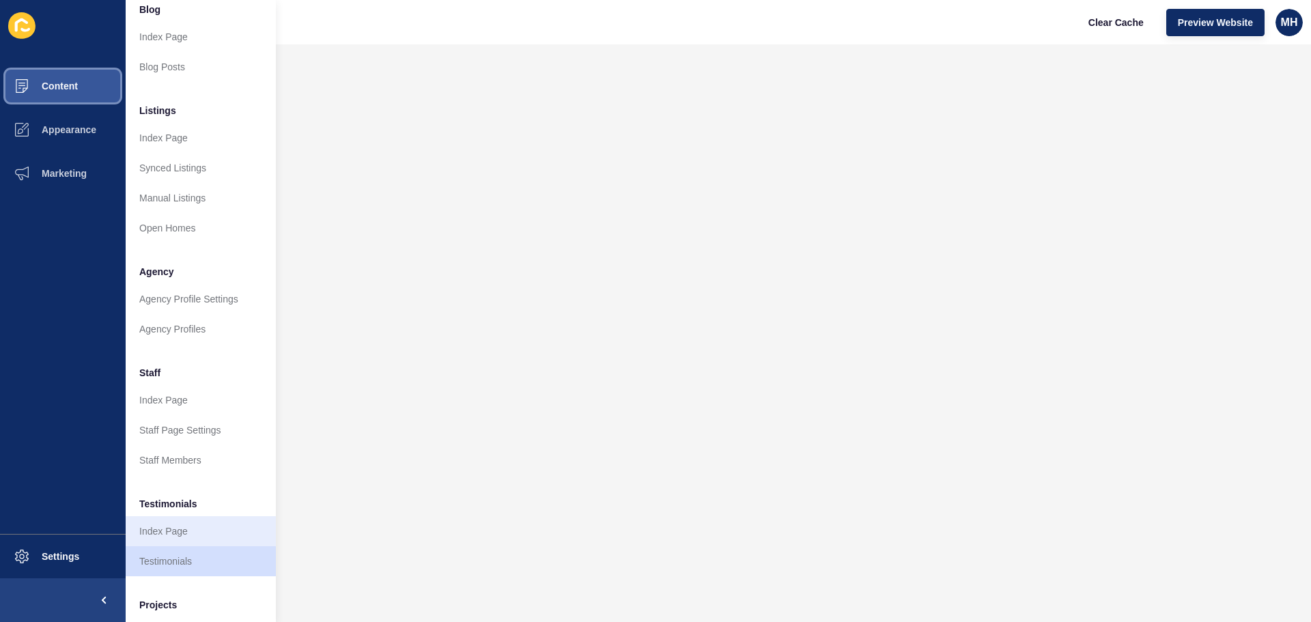
scroll to position [188, 0]
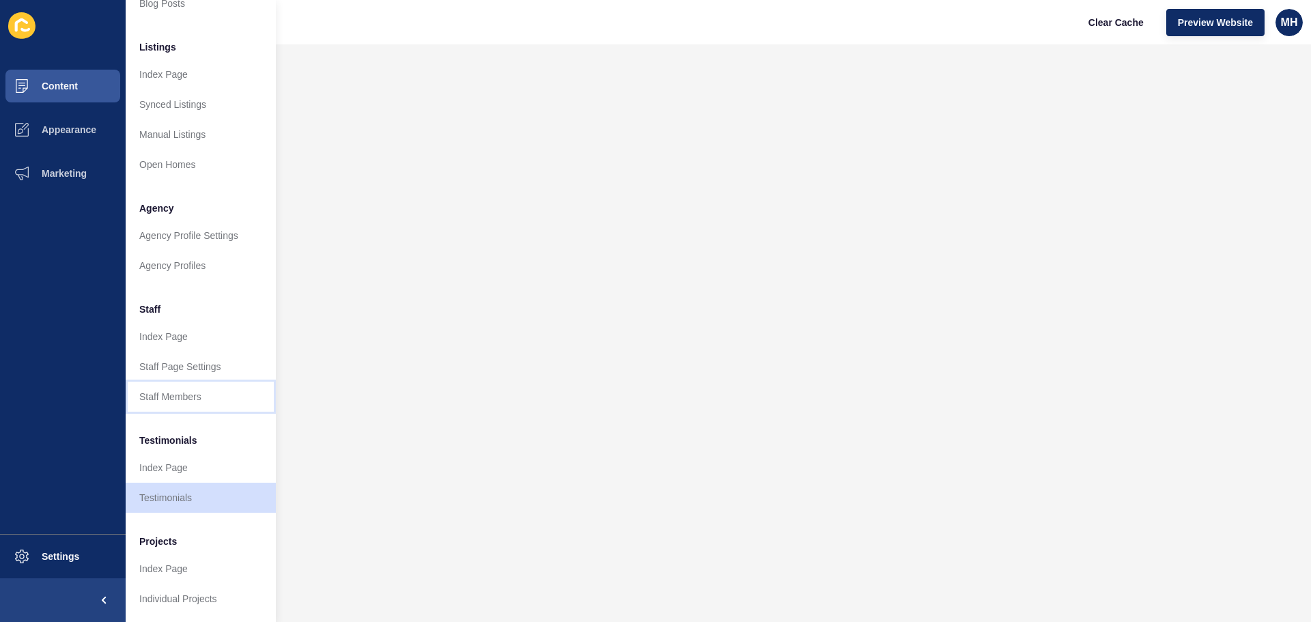
click at [169, 392] on link "Staff Members" at bounding box center [201, 397] width 150 height 30
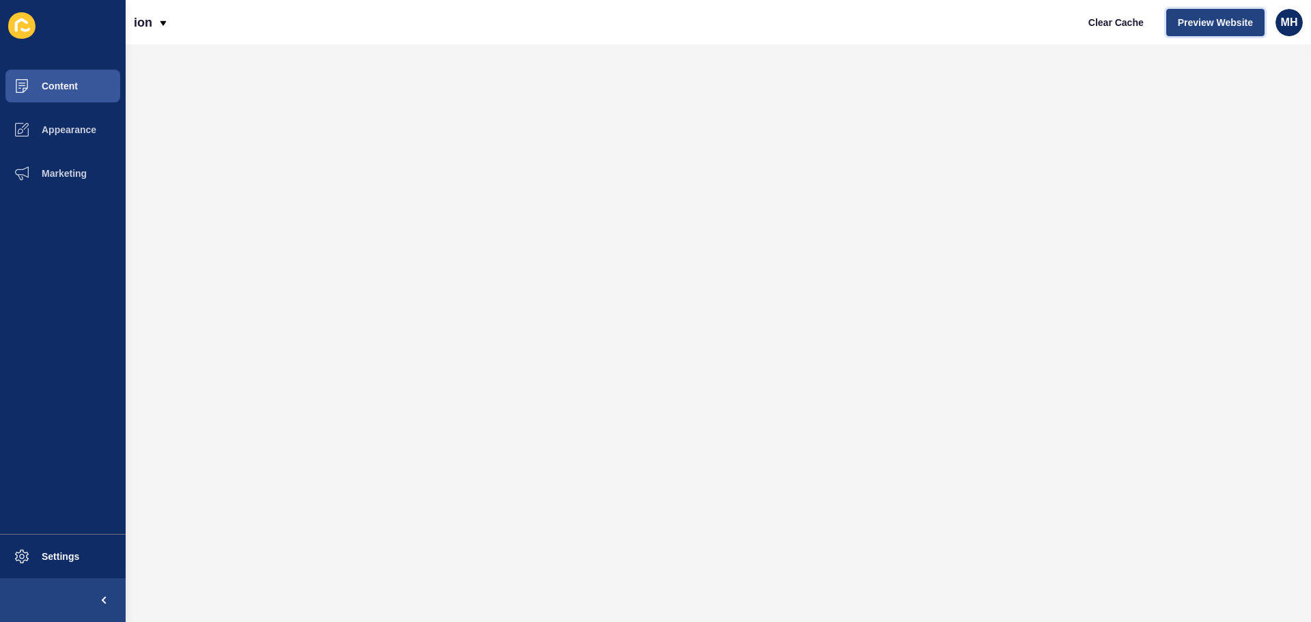
click at [1219, 19] on span "Preview Website" at bounding box center [1215, 23] width 75 height 14
click at [79, 88] on button "Content" at bounding box center [63, 86] width 126 height 44
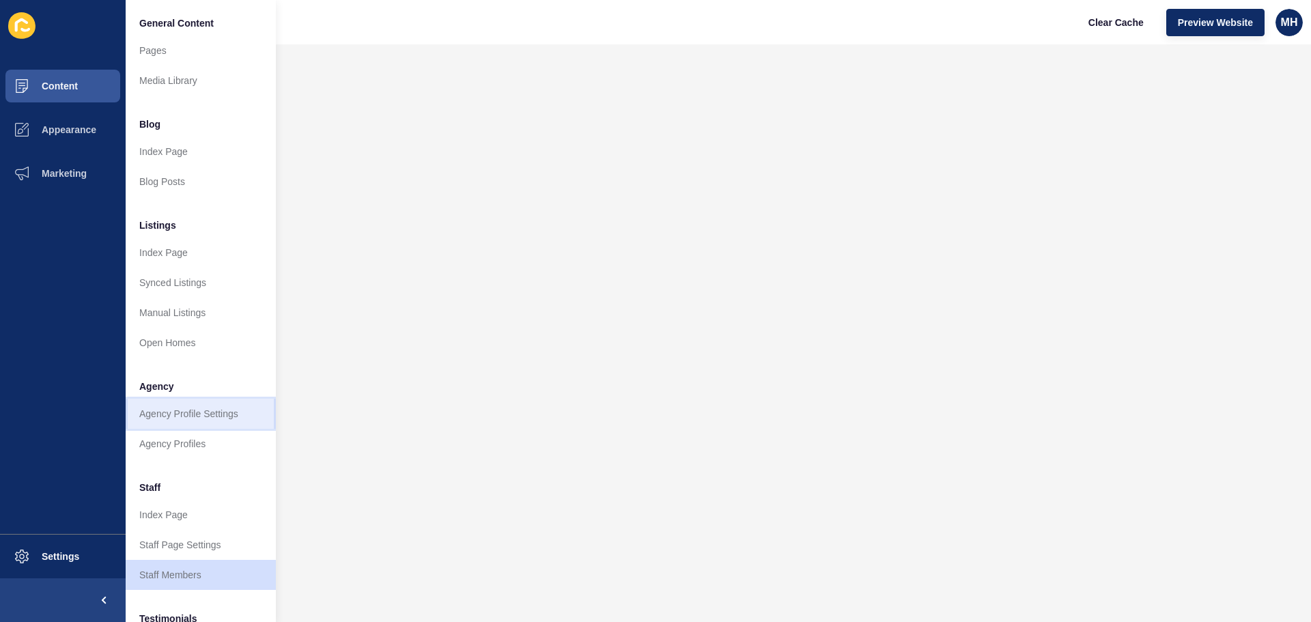
click at [201, 419] on link "Agency Profile Settings" at bounding box center [201, 414] width 150 height 30
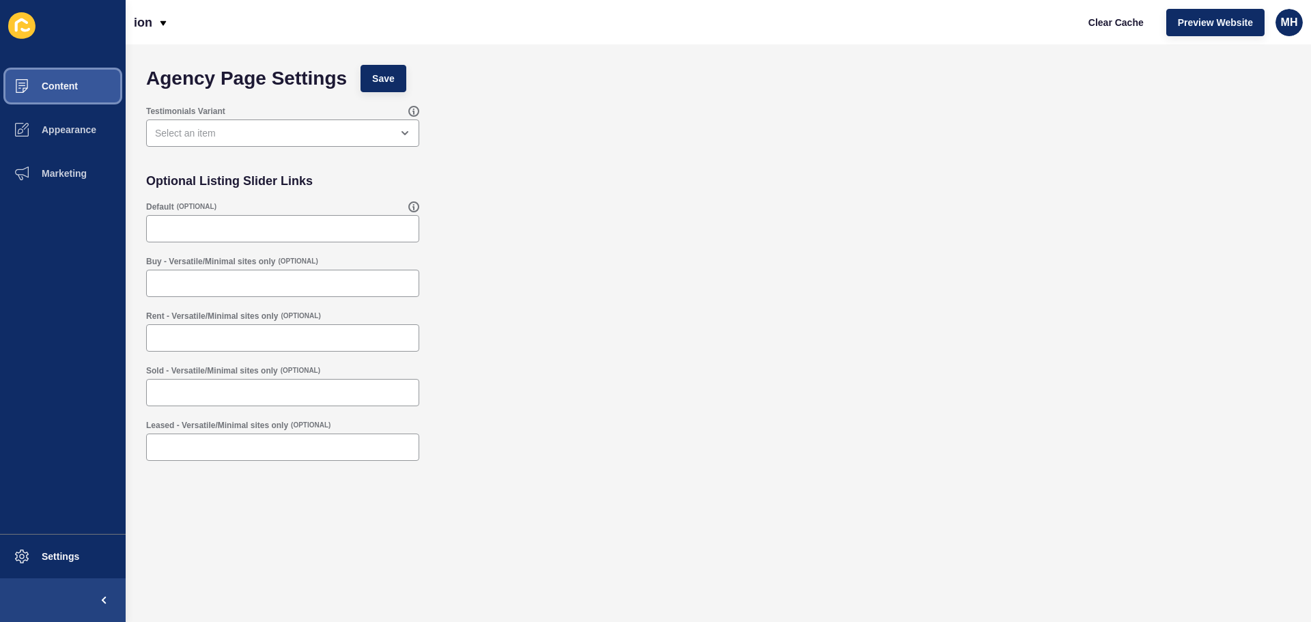
click at [101, 85] on button "Content" at bounding box center [63, 86] width 126 height 44
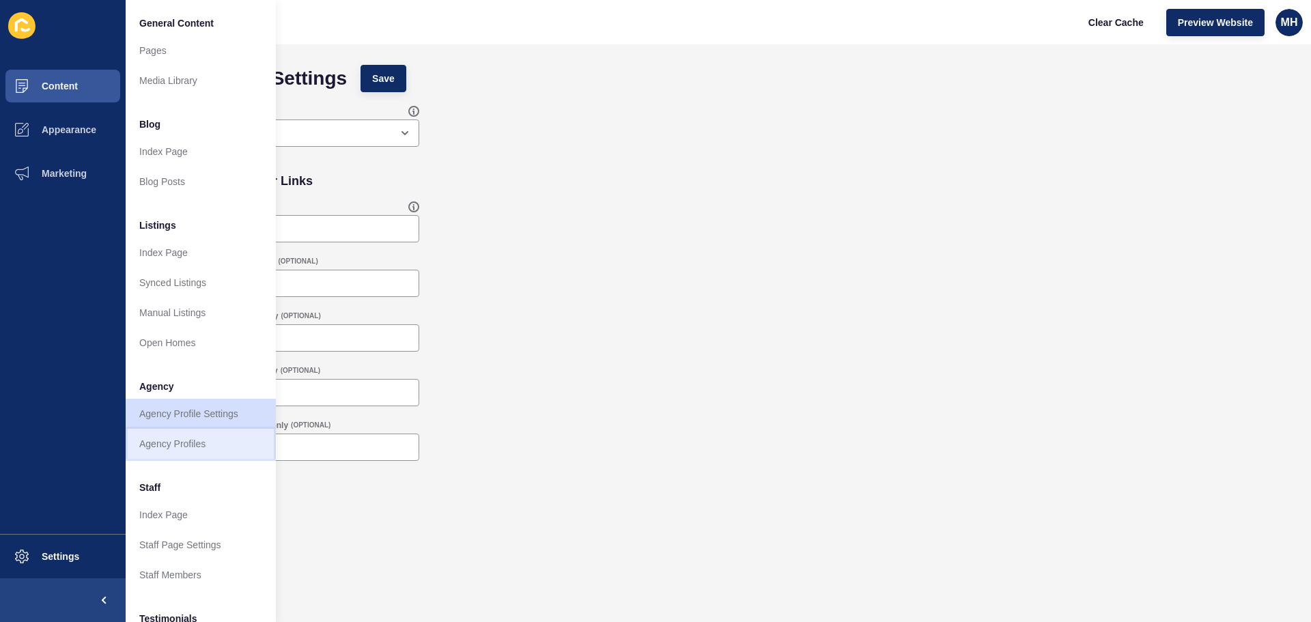
click at [188, 445] on link "Agency Profiles" at bounding box center [201, 444] width 150 height 30
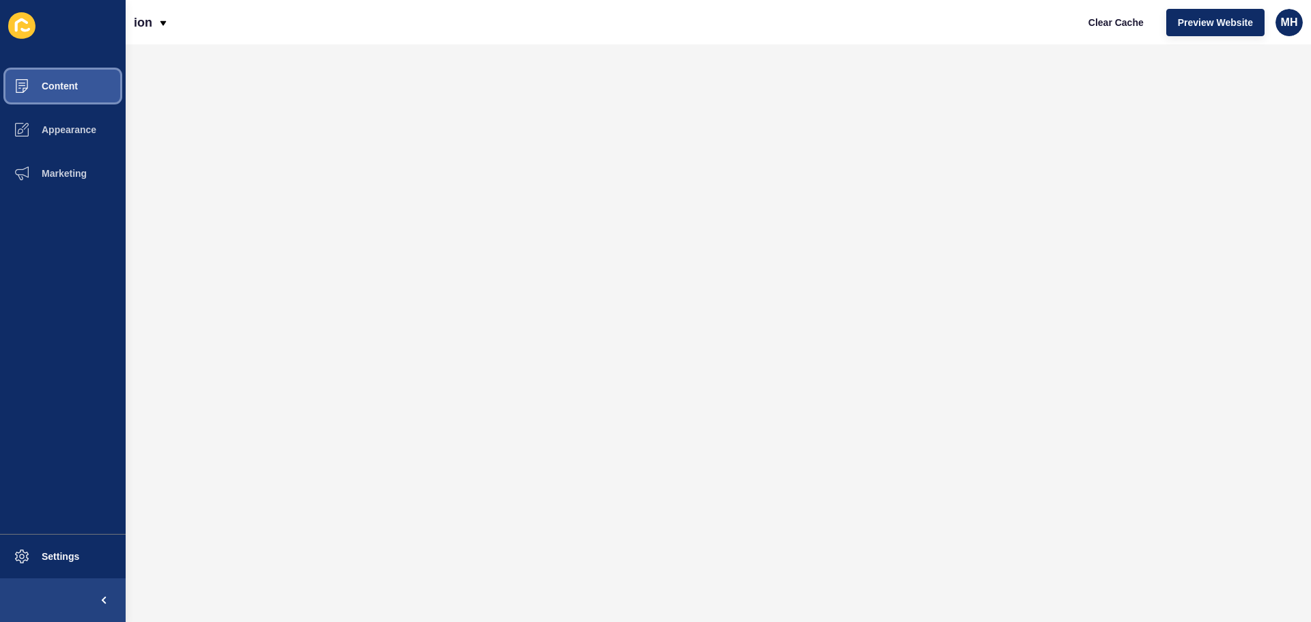
click at [75, 95] on button "Content" at bounding box center [63, 86] width 126 height 44
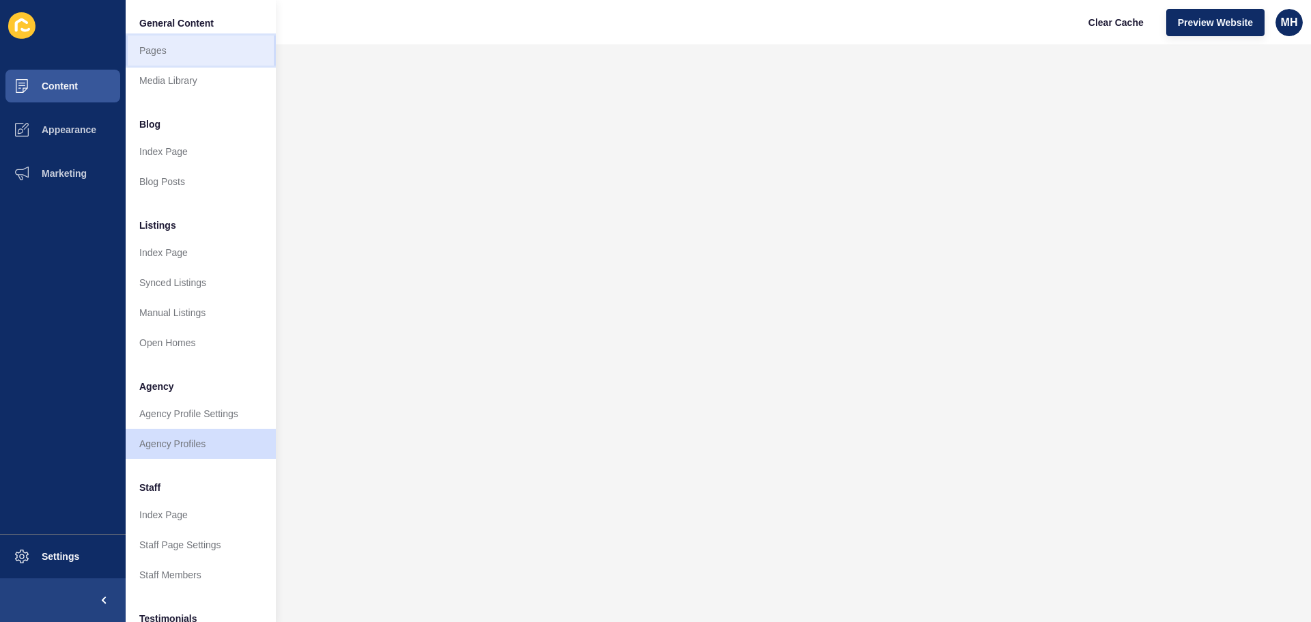
drag, startPoint x: 182, startPoint y: 54, endPoint x: 683, endPoint y: 16, distance: 502.7
click at [182, 54] on link "Pages" at bounding box center [201, 51] width 150 height 30
